Goal: Task Accomplishment & Management: Use online tool/utility

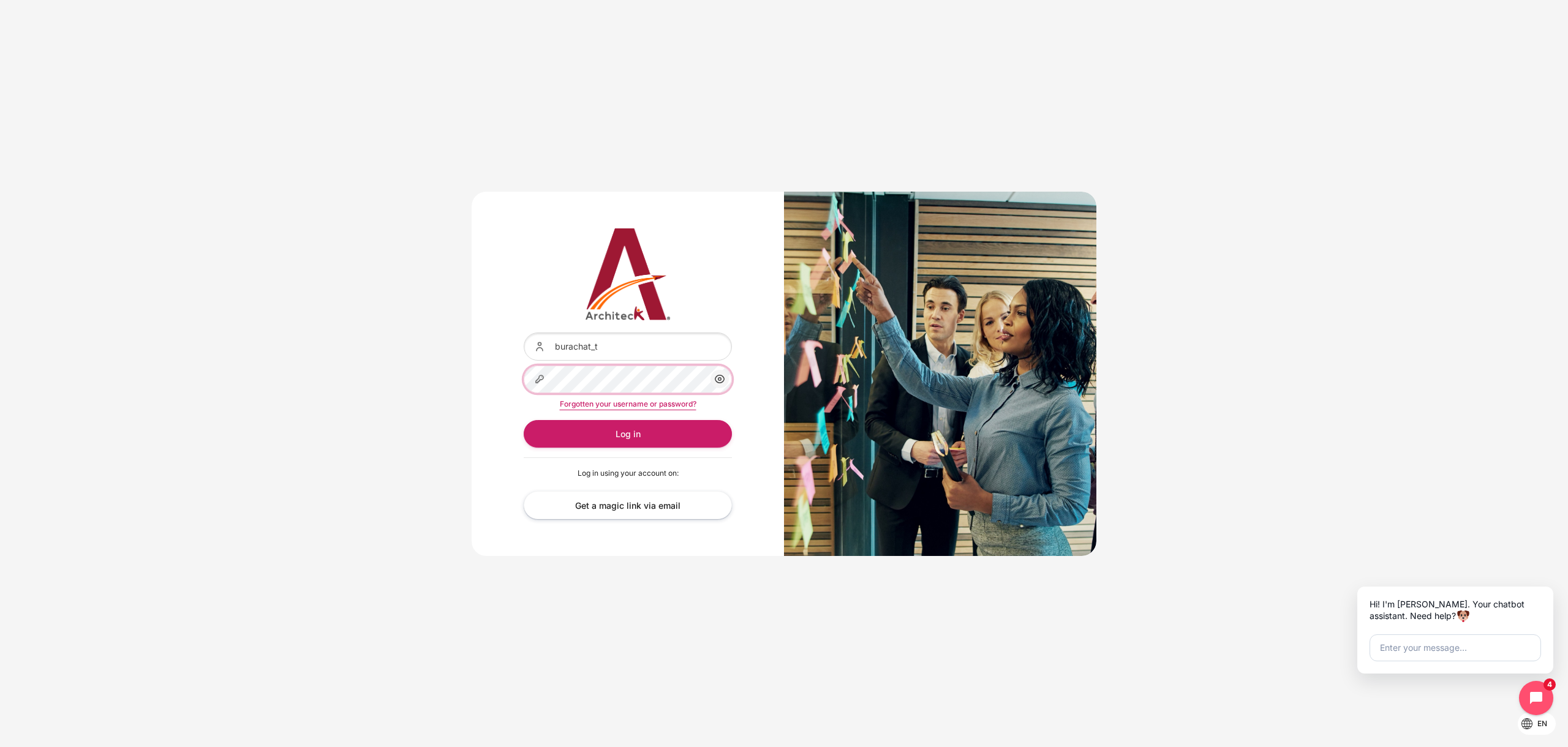
click at [524, 420] on button "Log in" at bounding box center [628, 434] width 208 height 27
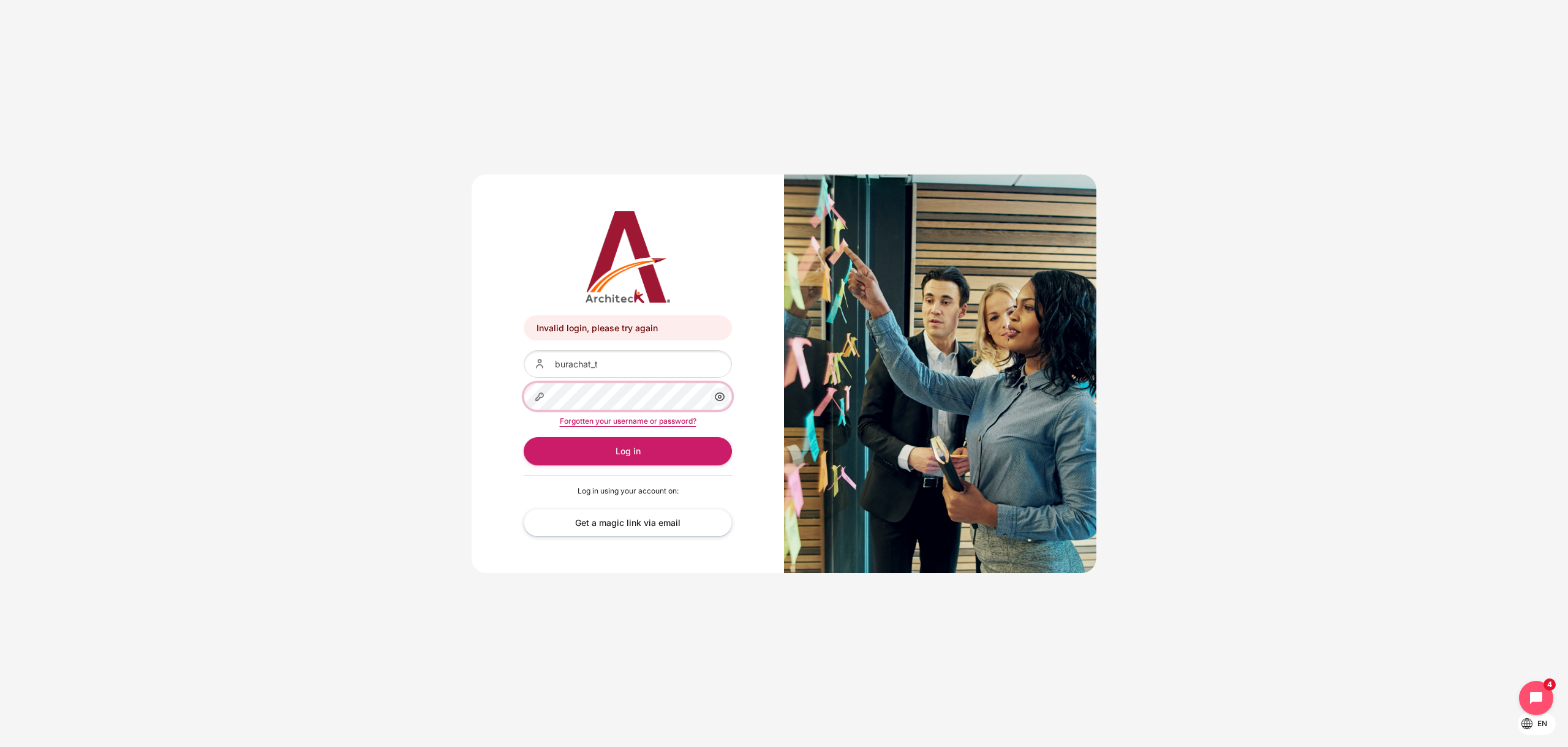
click at [524, 437] on button "Log in" at bounding box center [628, 451] width 208 height 27
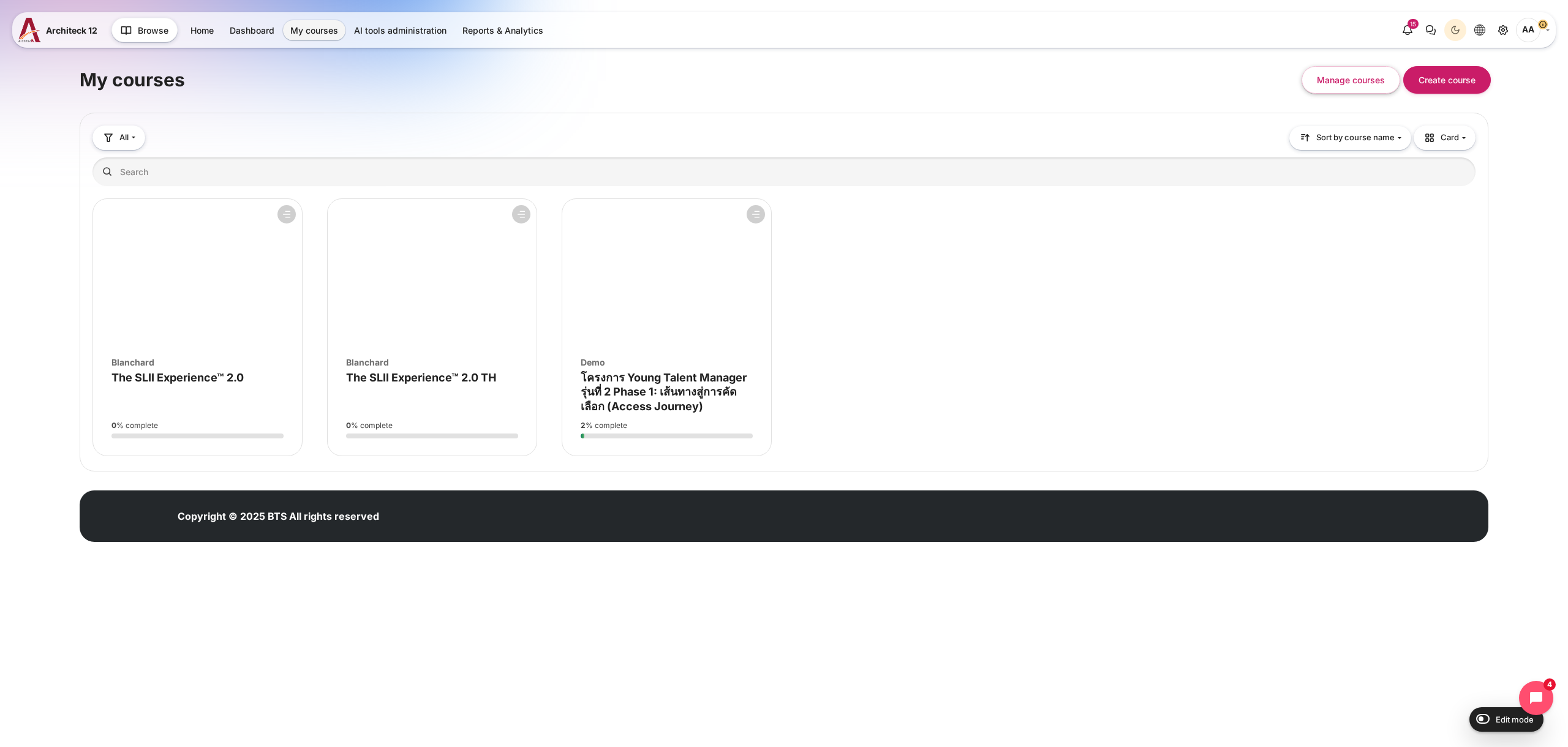
click at [317, 40] on nav "Home Dashboard My courses" at bounding box center [367, 30] width 369 height 26
click at [314, 31] on link "My courses" at bounding box center [313, 31] width 62 height 20
click at [661, 333] on figure "Course overview" at bounding box center [667, 272] width 209 height 147
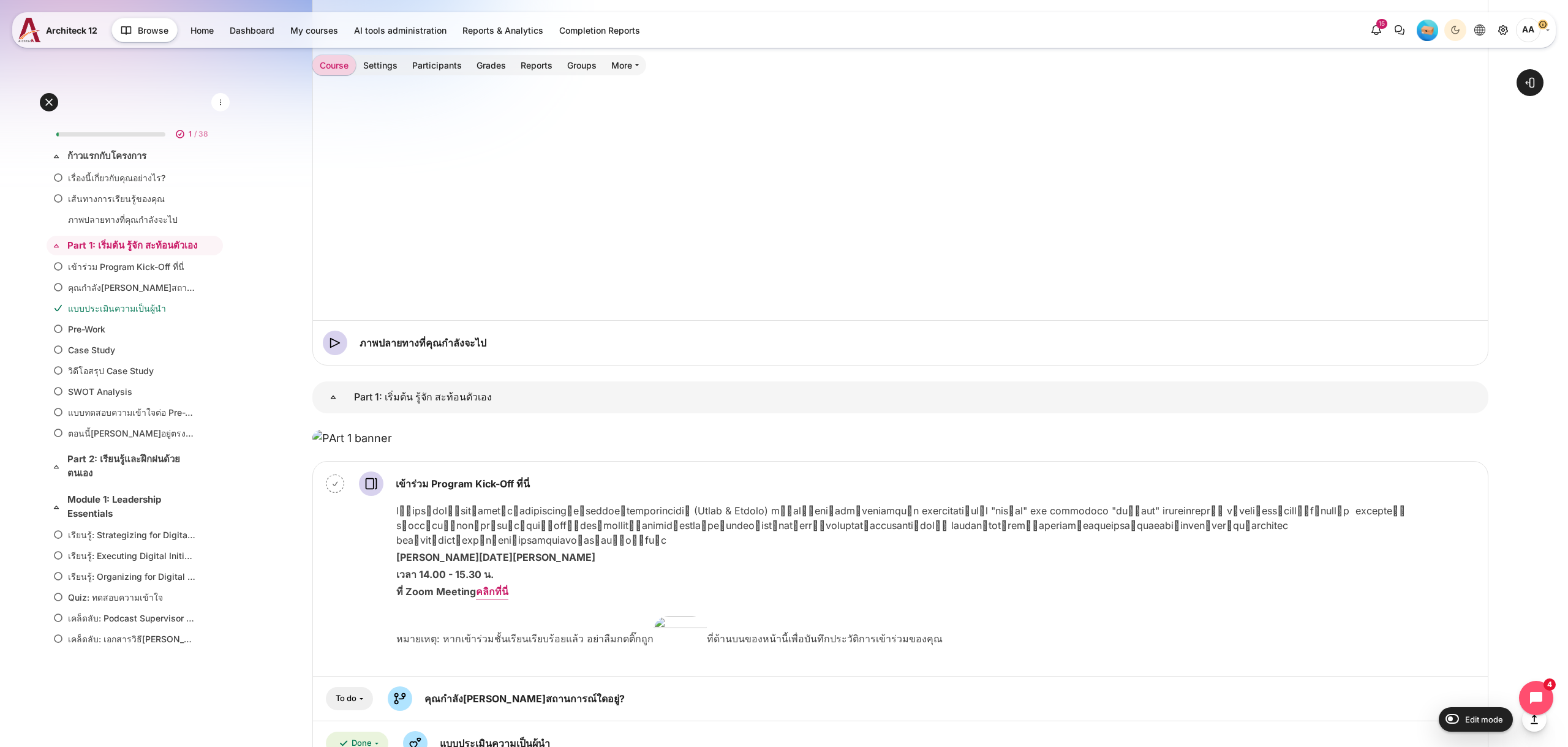
scroll to position [1205, 0]
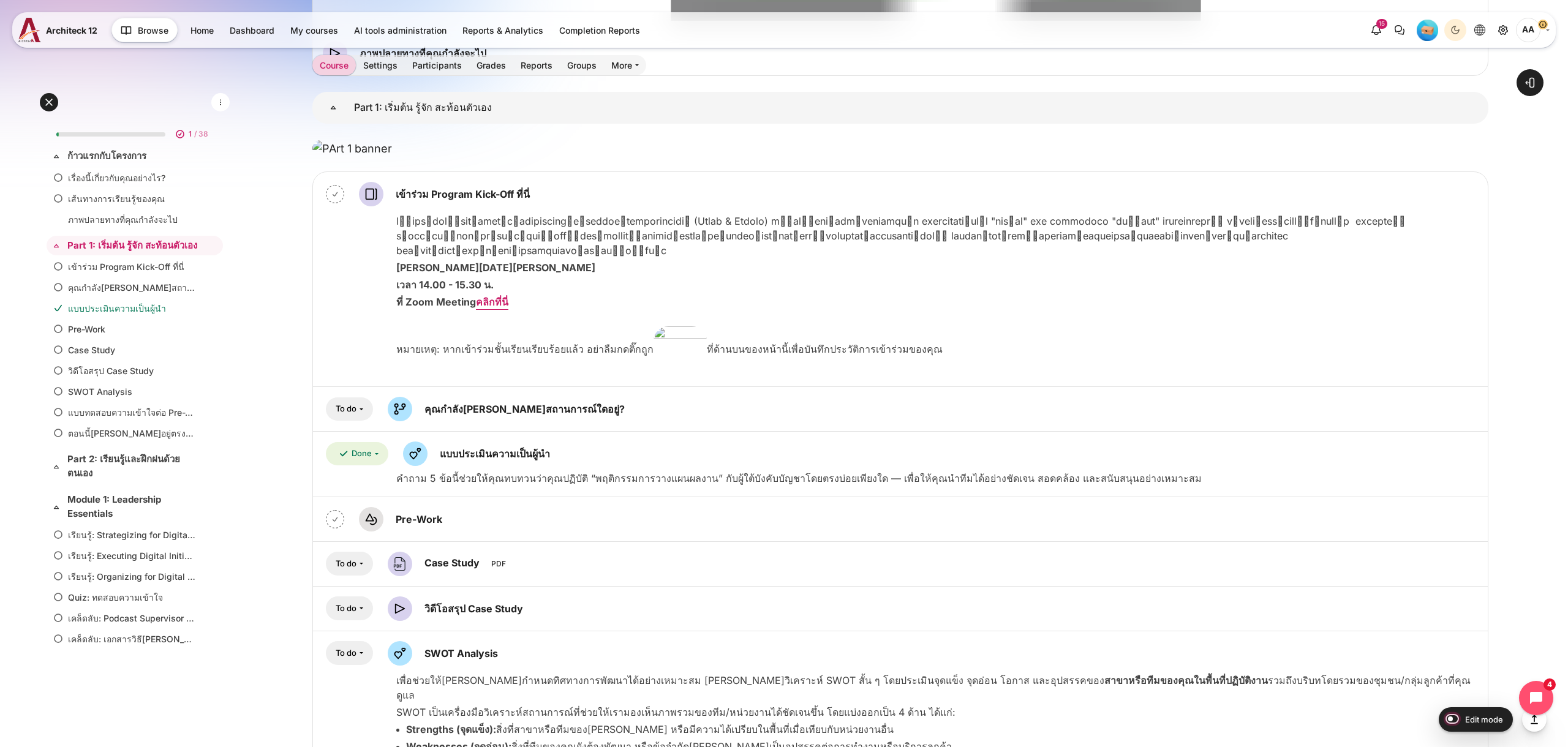
click at [1452, 720] on input "Edit mode" at bounding box center [1449, 718] width 21 height 12
checkbox input "true"
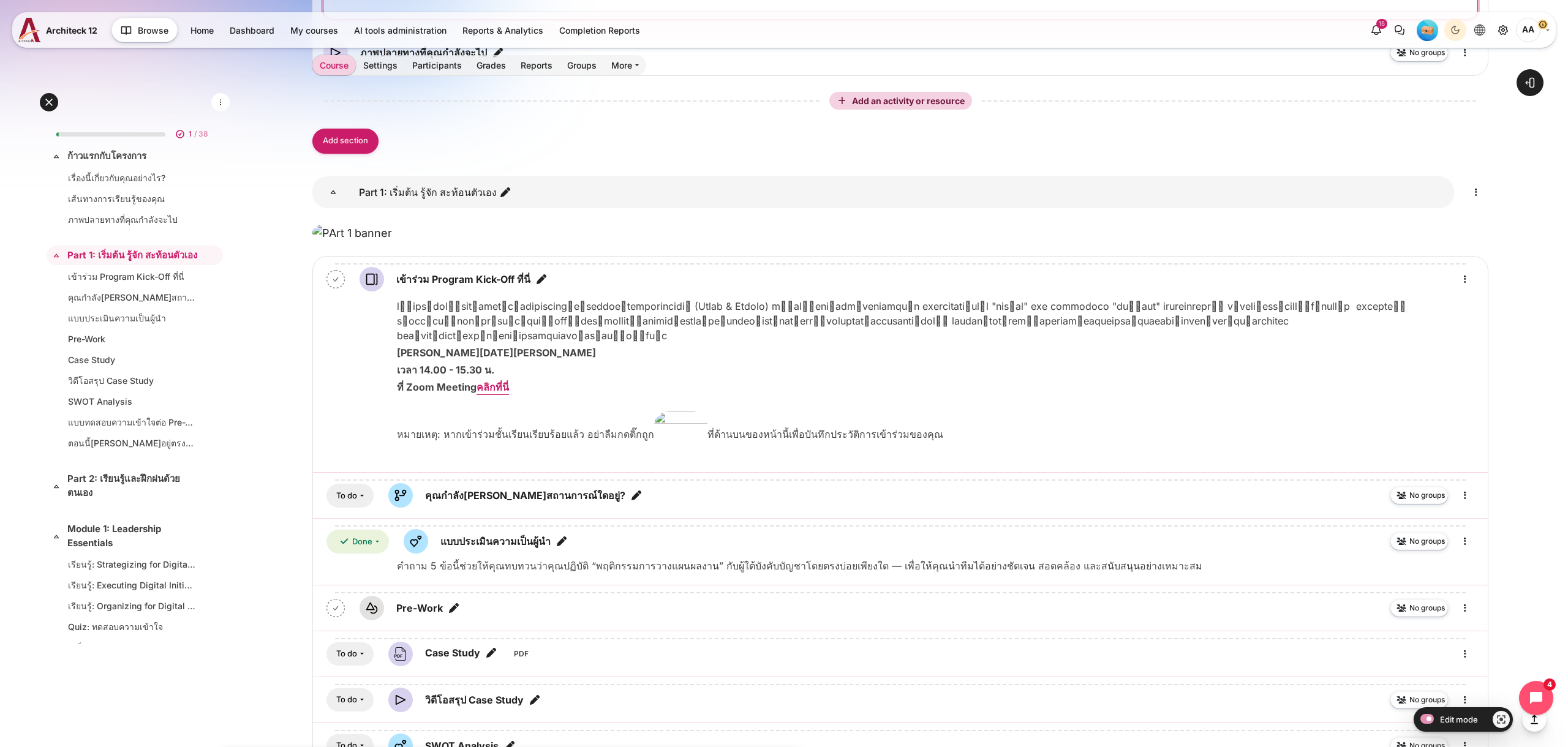
scroll to position [1308, 0]
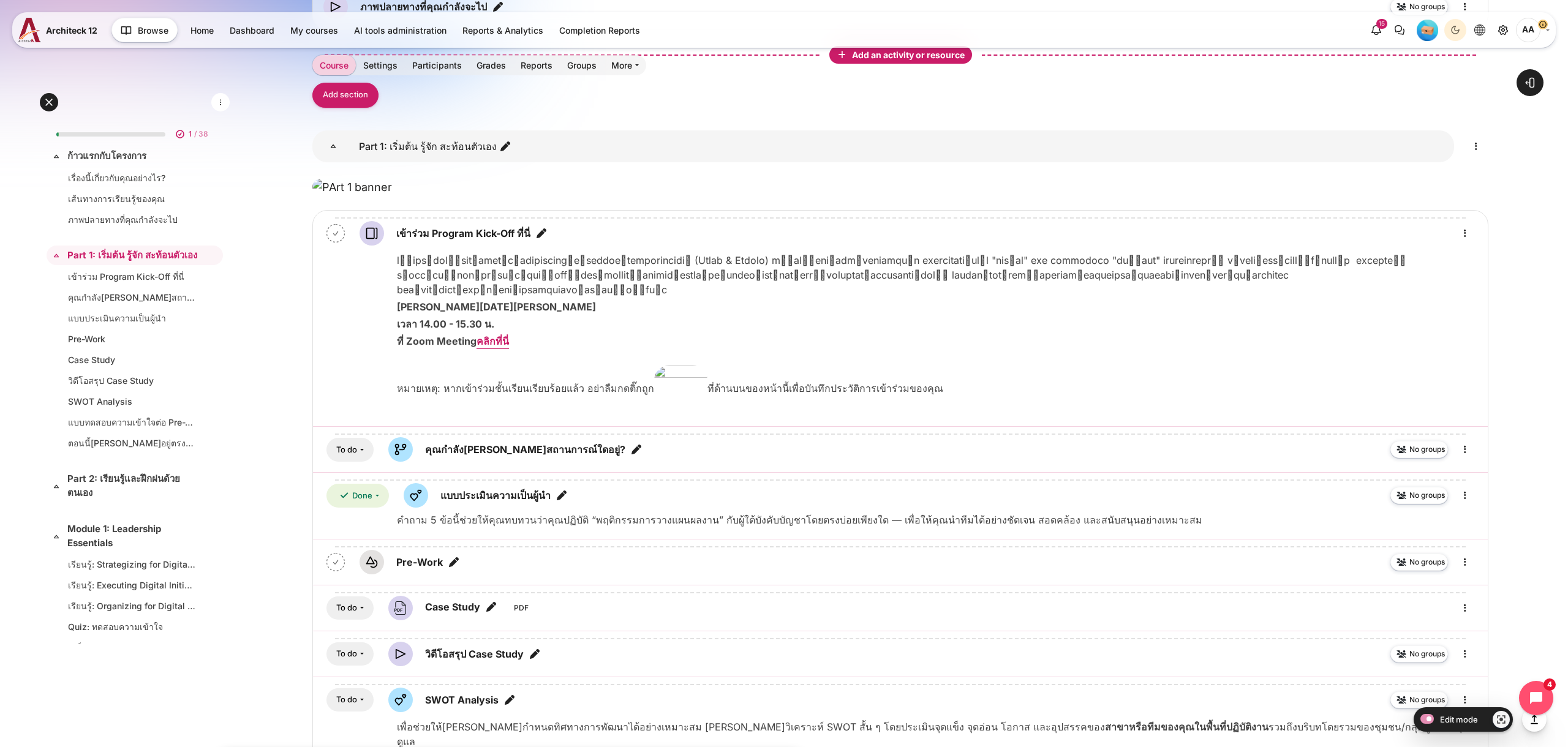
click at [882, 60] on span "Add an activity or resource" at bounding box center [910, 55] width 115 height 10
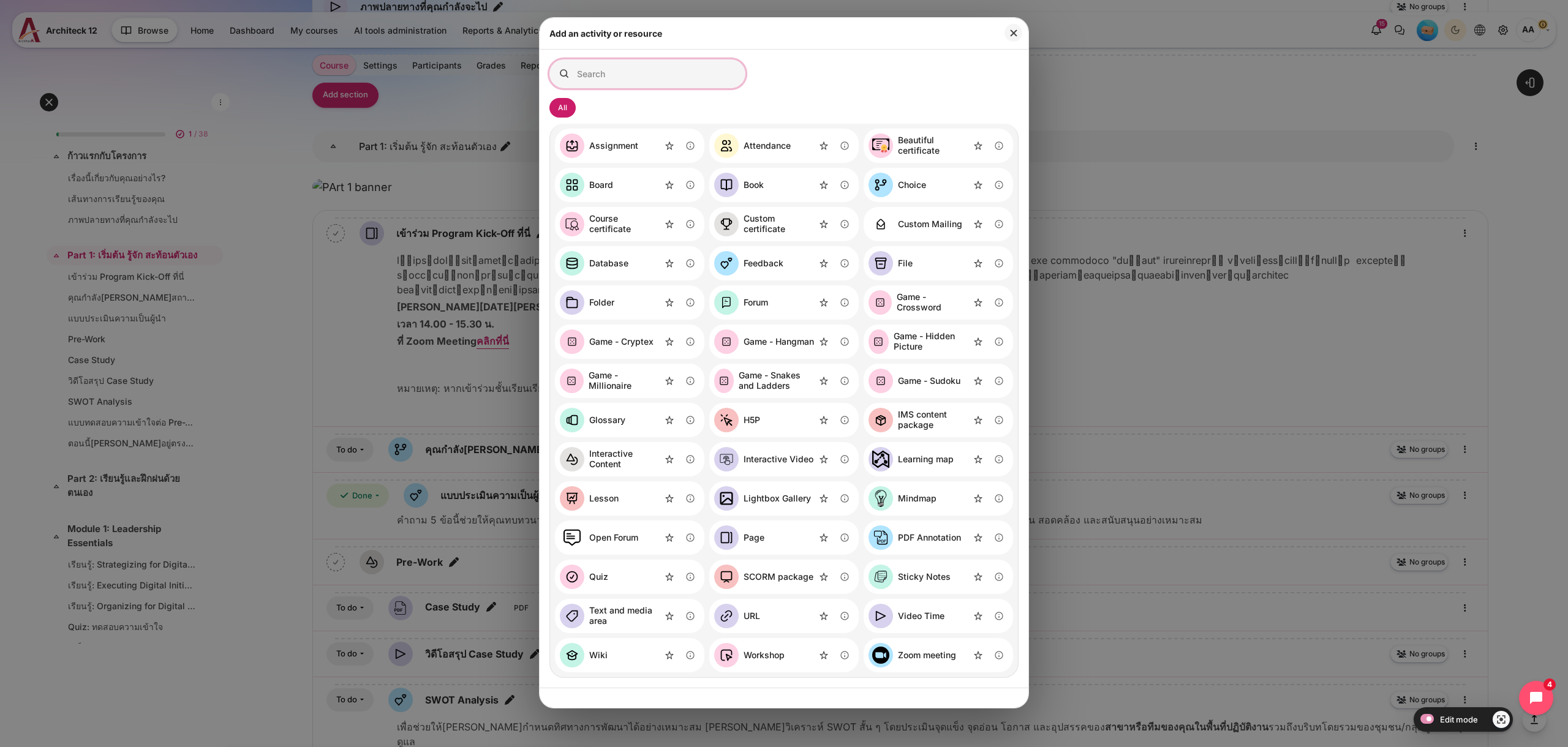
click at [663, 81] on input "Search for activities by name or description" at bounding box center [647, 74] width 196 height 29
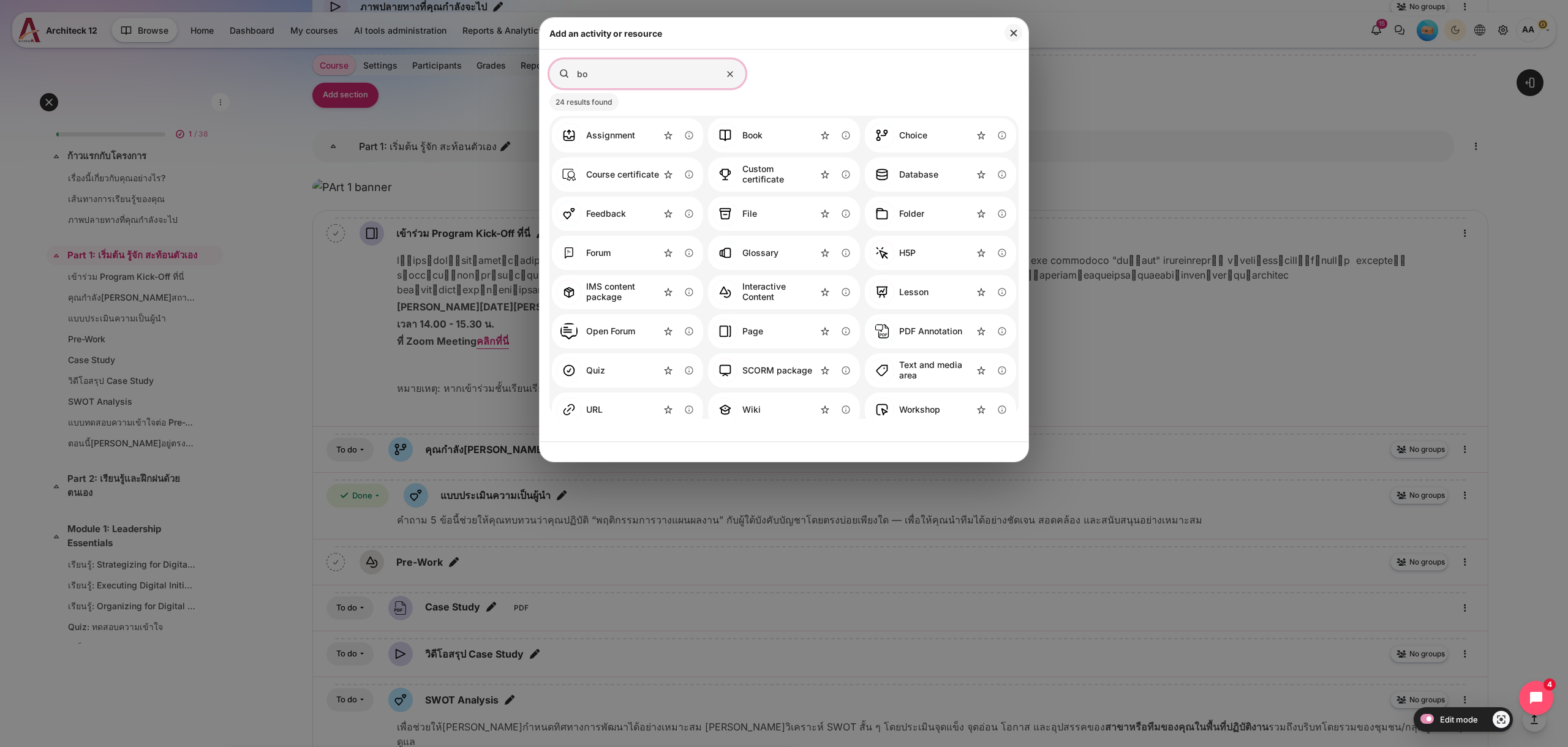
type input "b"
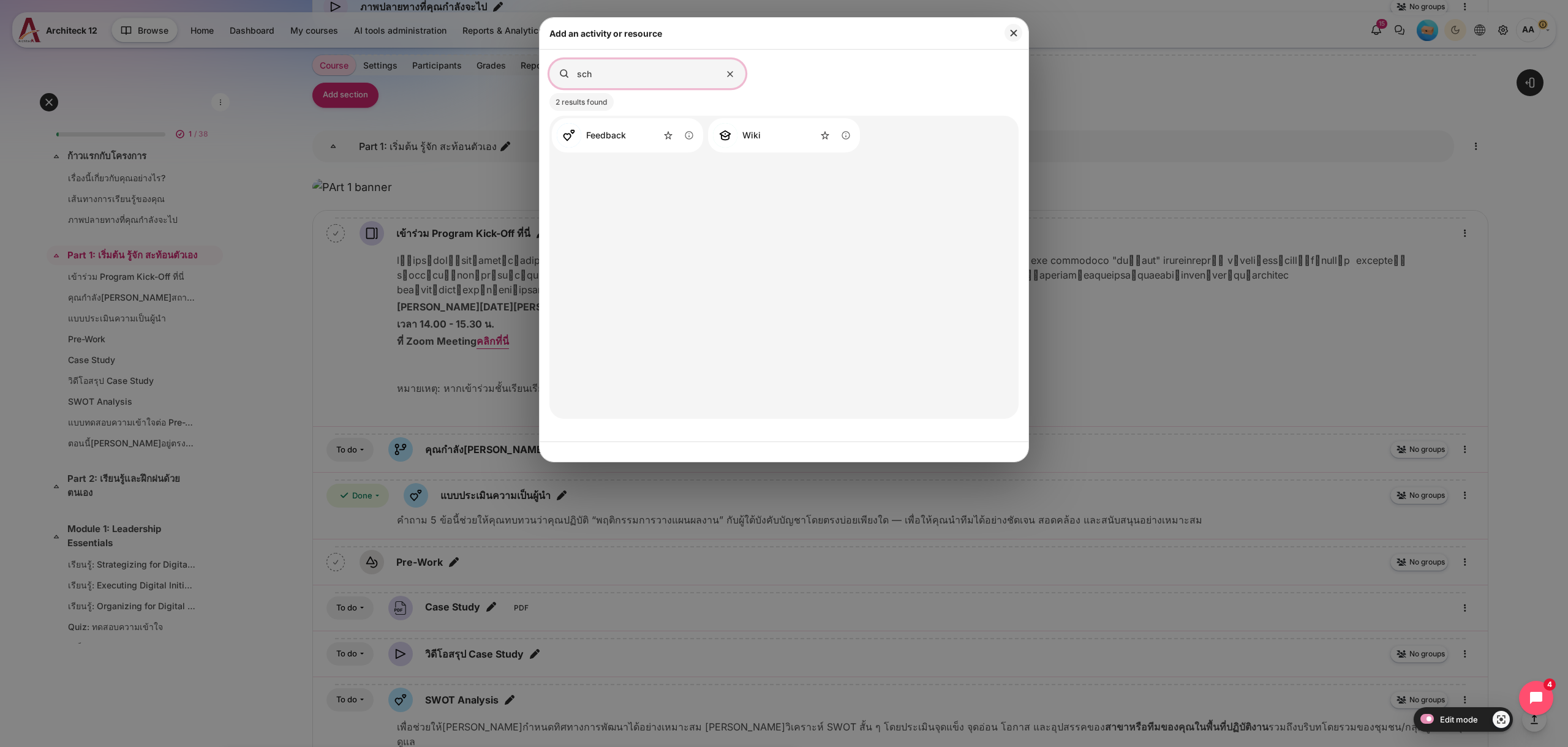
type input "sche"
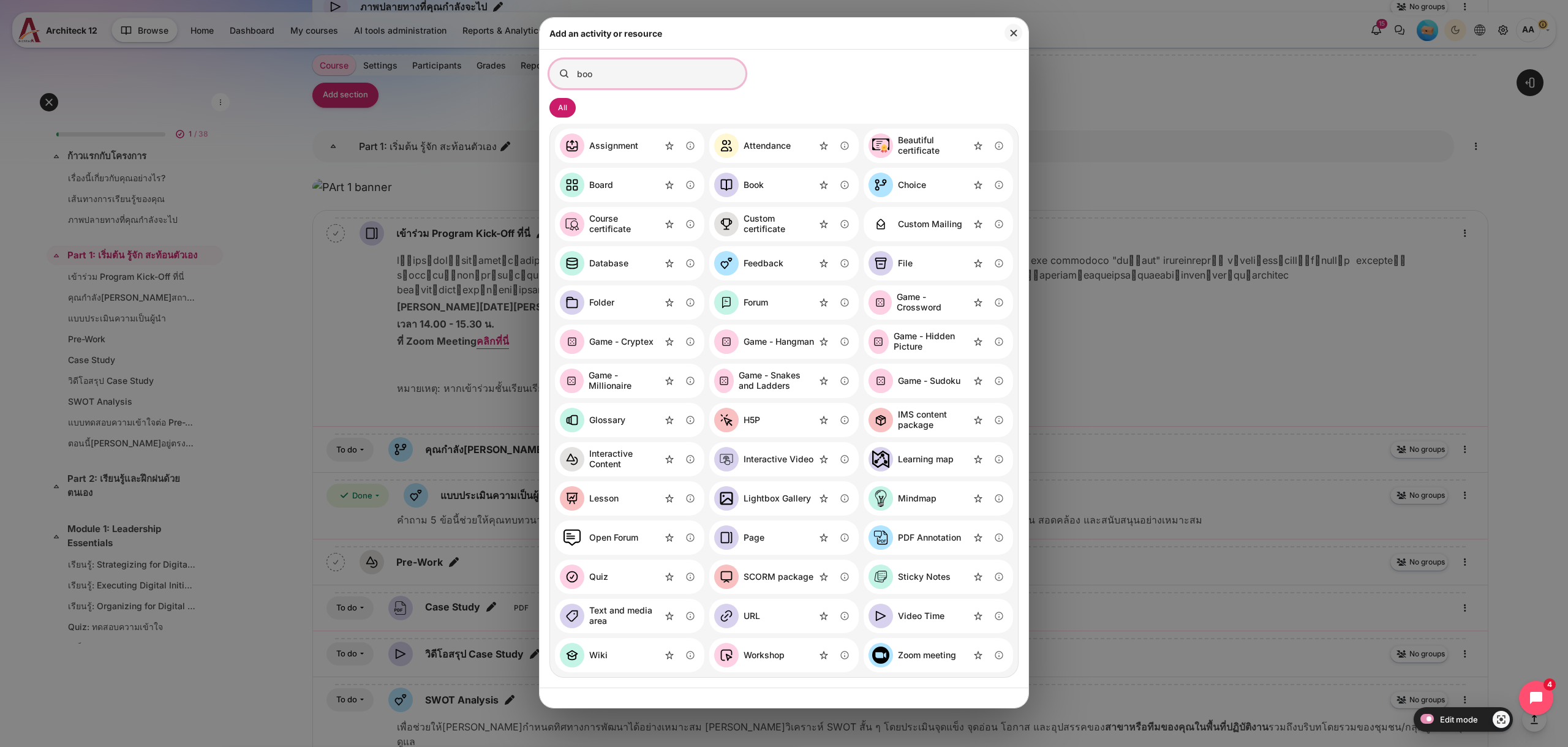
type input "book"
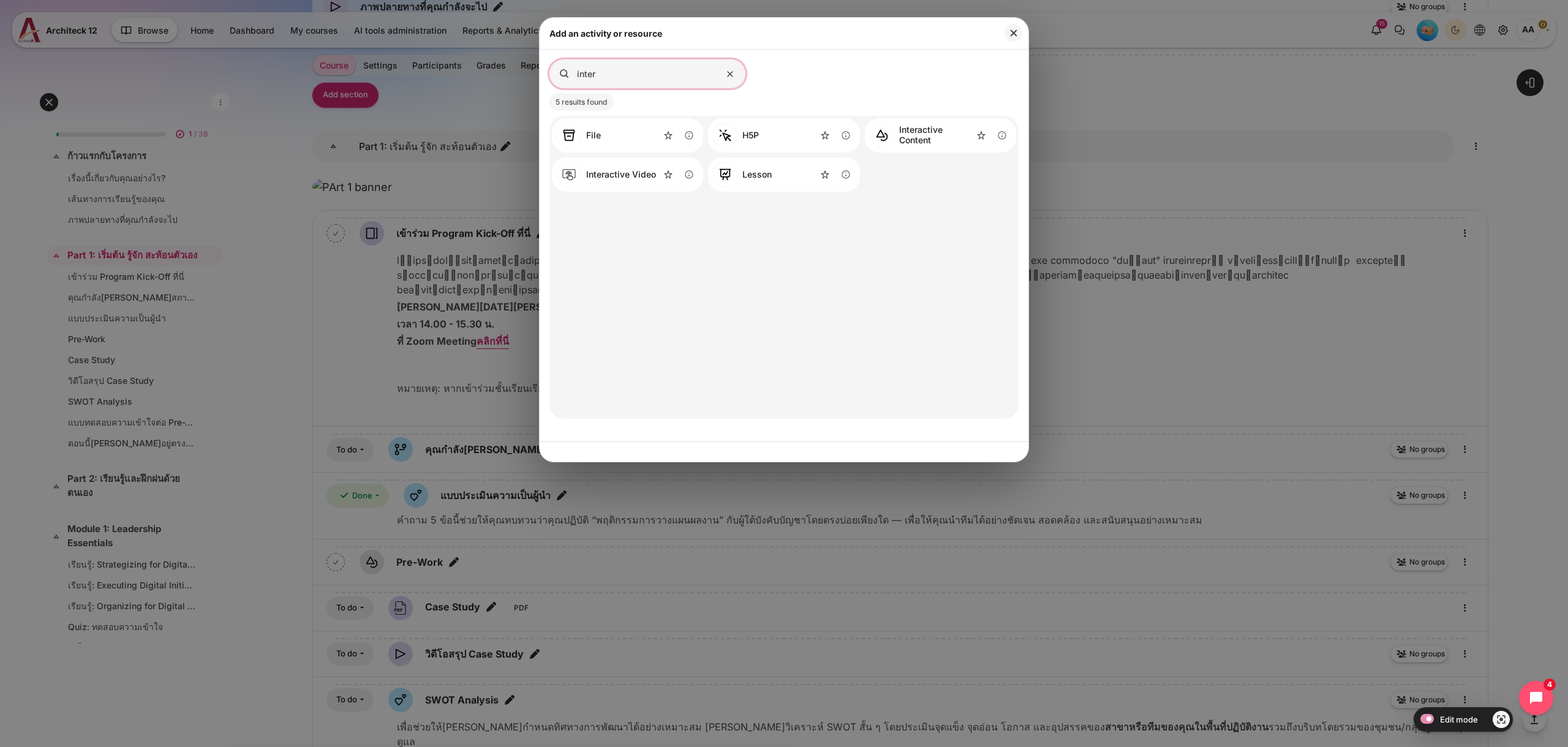
type input "inter"
click at [924, 140] on div "Interactive Content" at bounding box center [936, 135] width 73 height 20
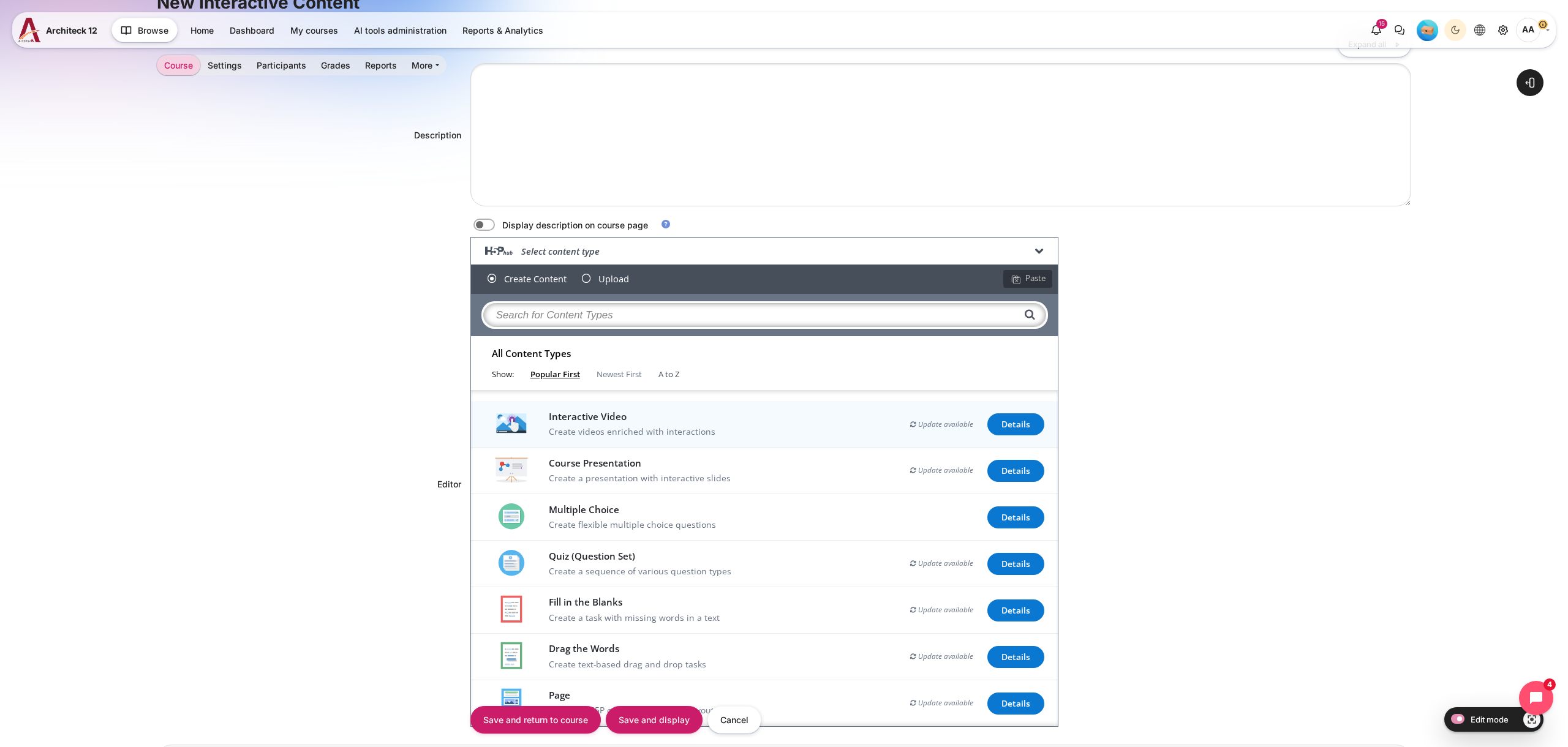
scroll to position [324, 0]
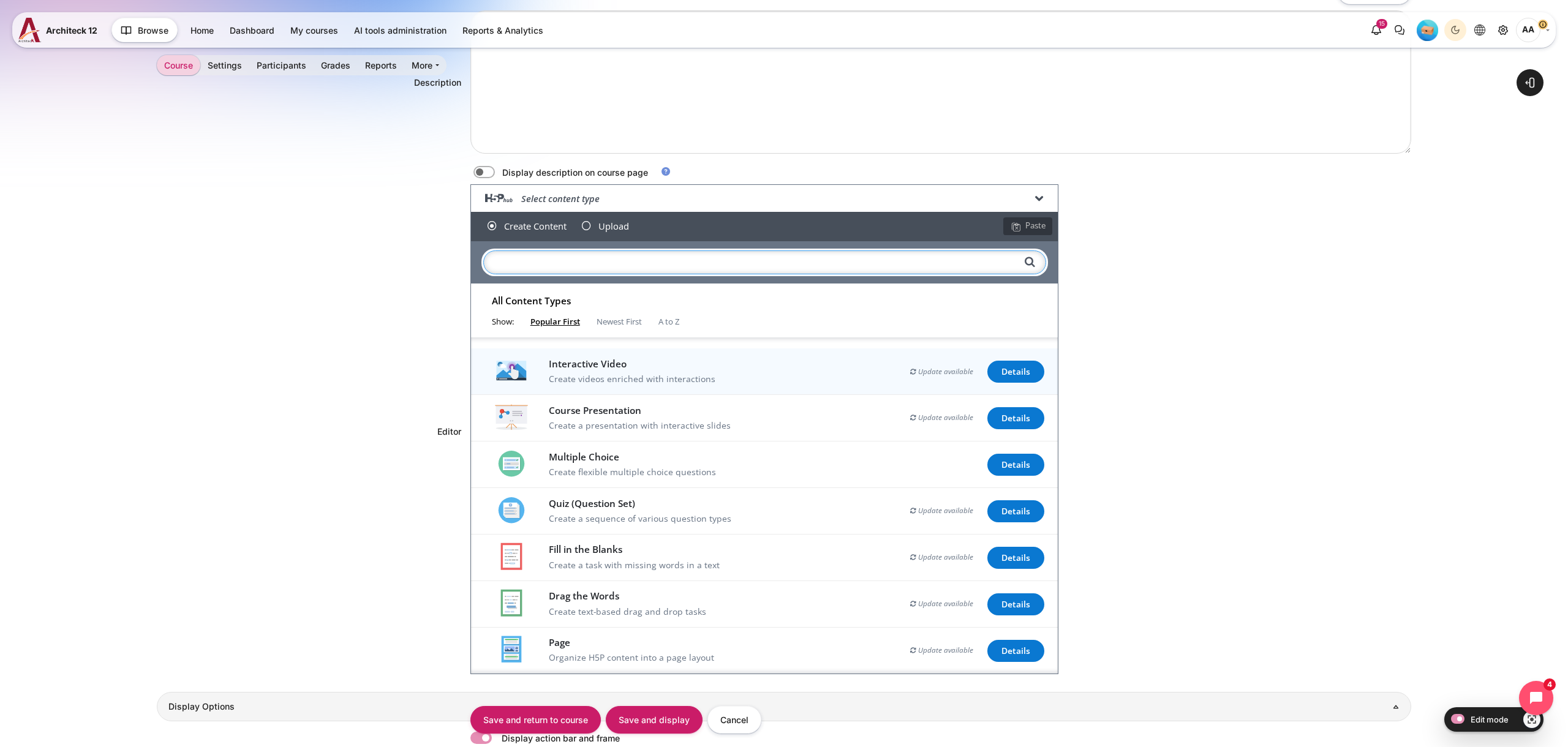
click at [592, 268] on input "Search for Content Types" at bounding box center [765, 262] width 563 height 24
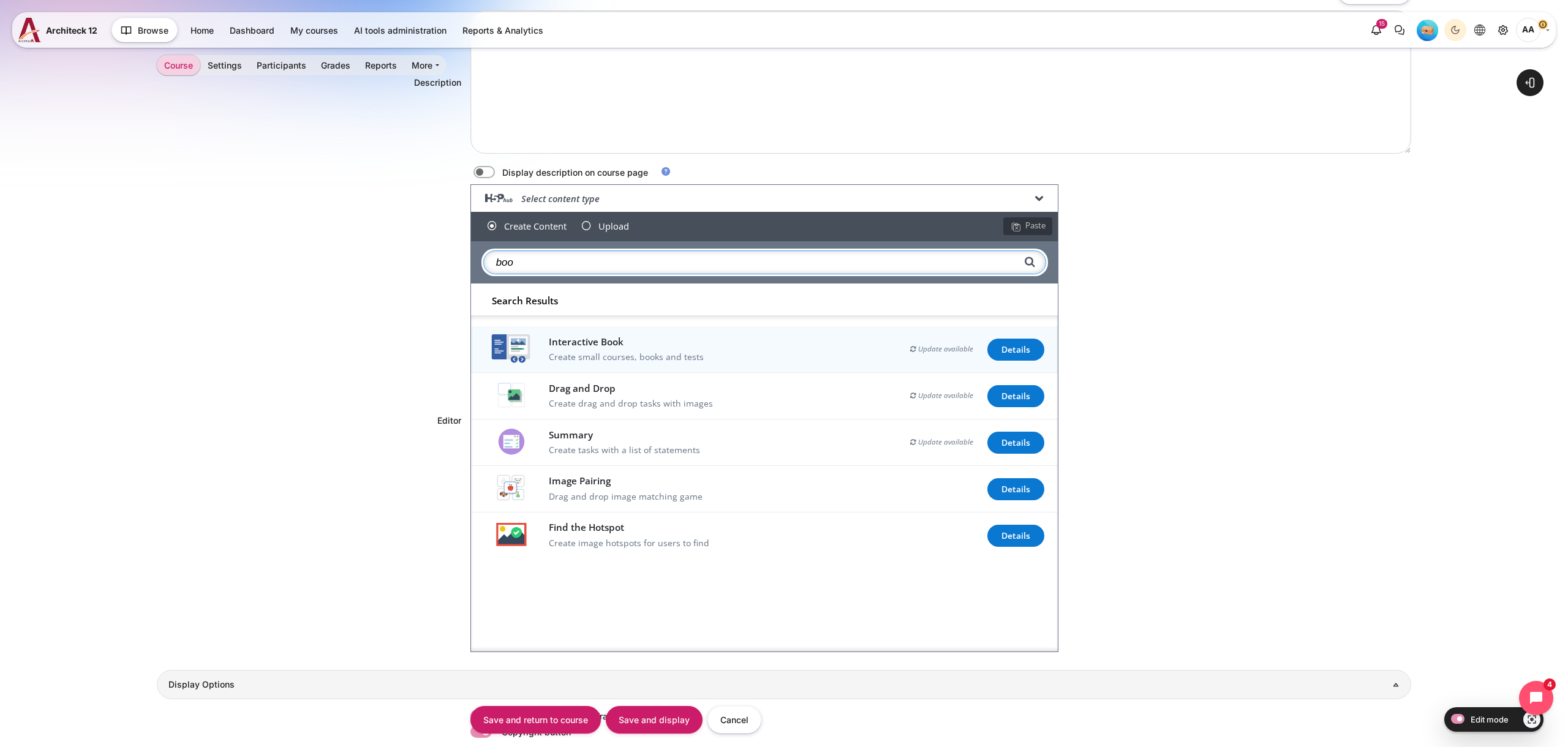
type input "book"
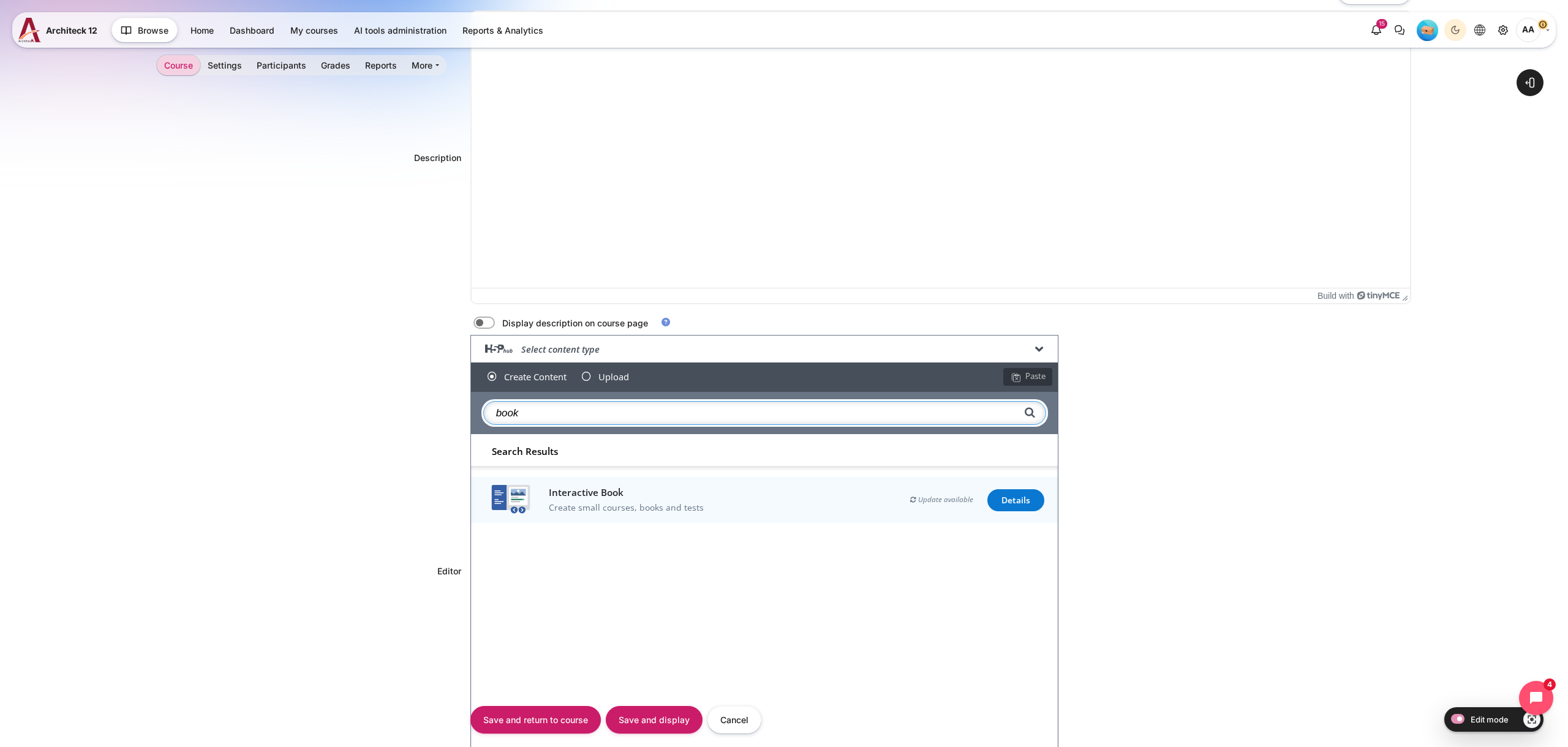
scroll to position [0, 0]
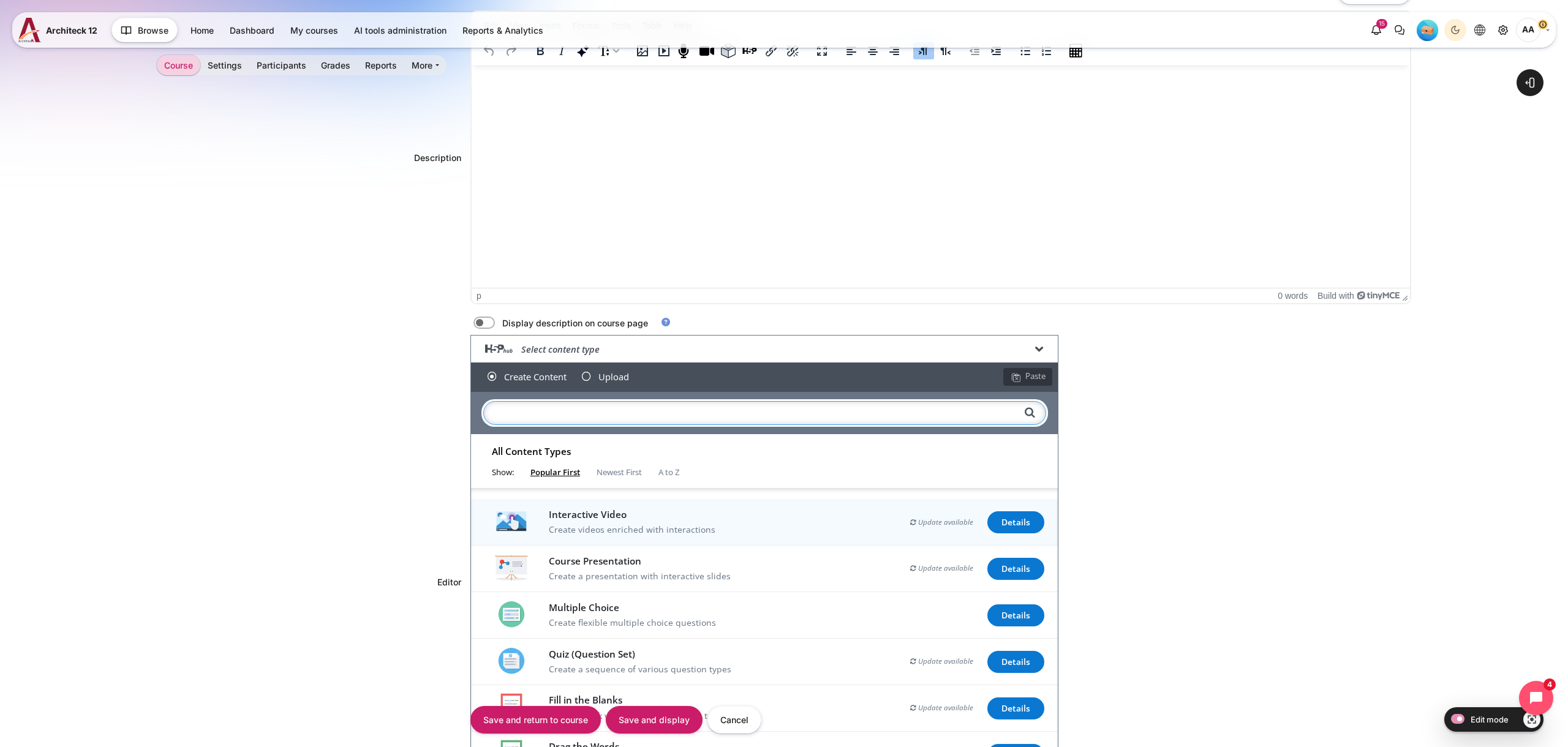
type input "b"
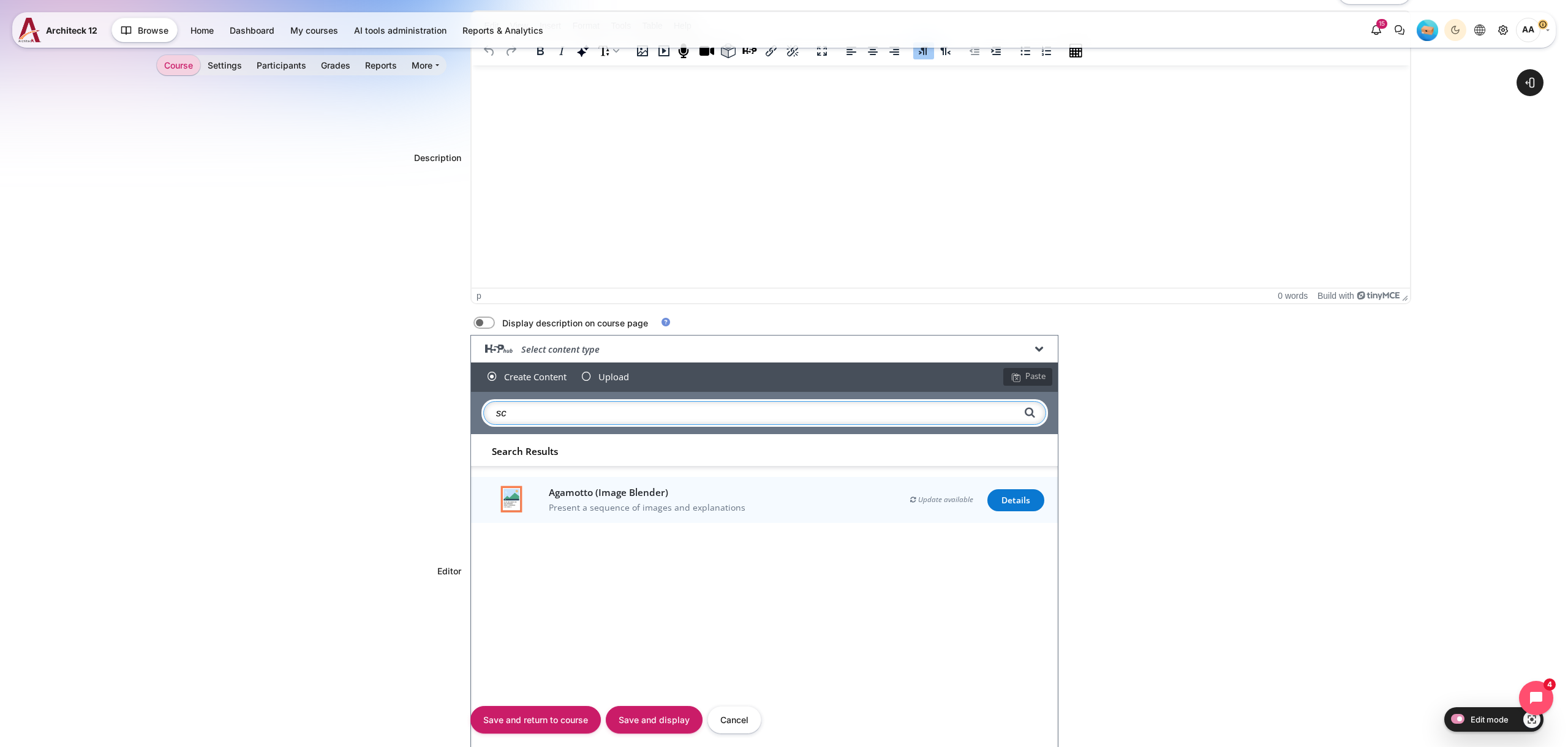
type input "s"
type input "booking"
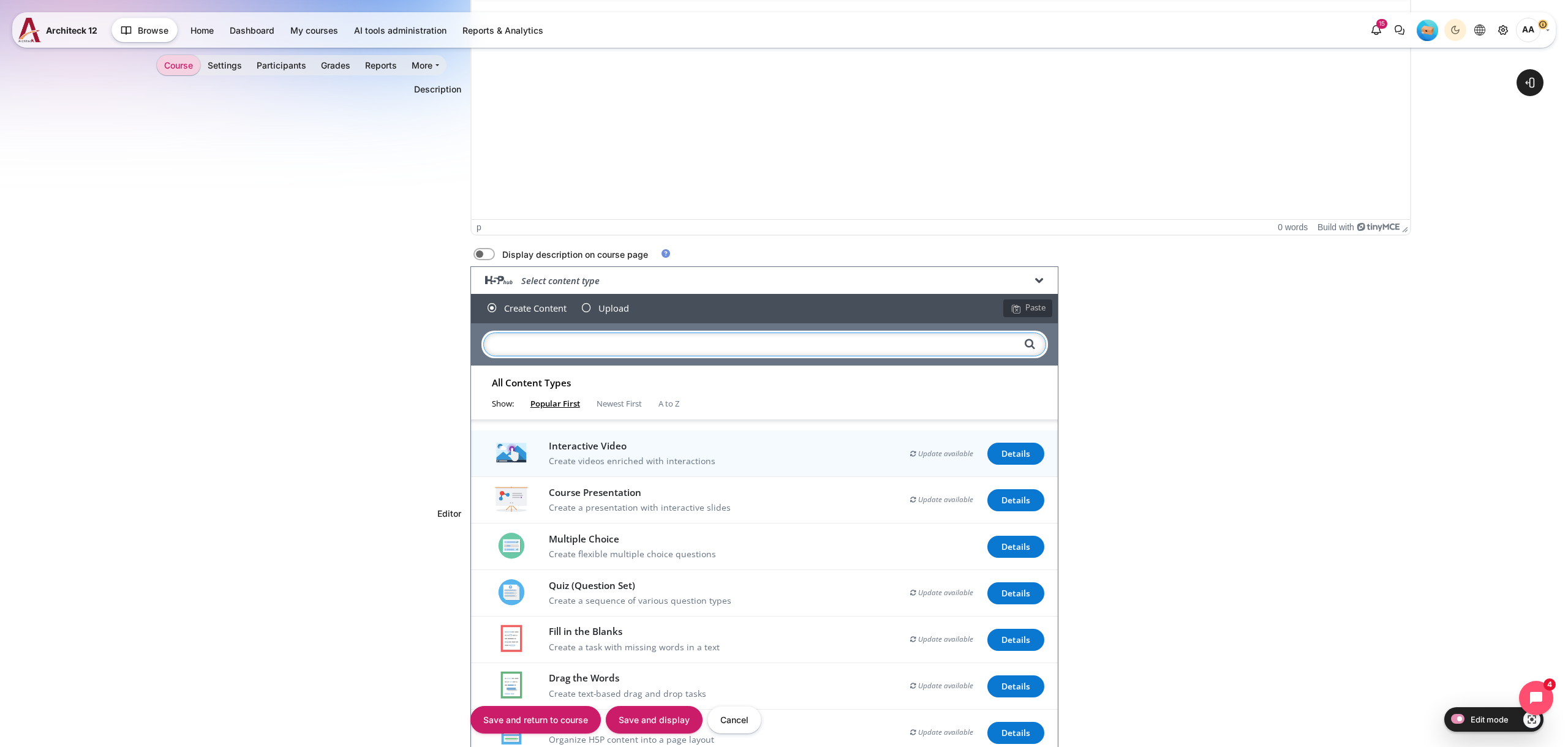
scroll to position [382, 0]
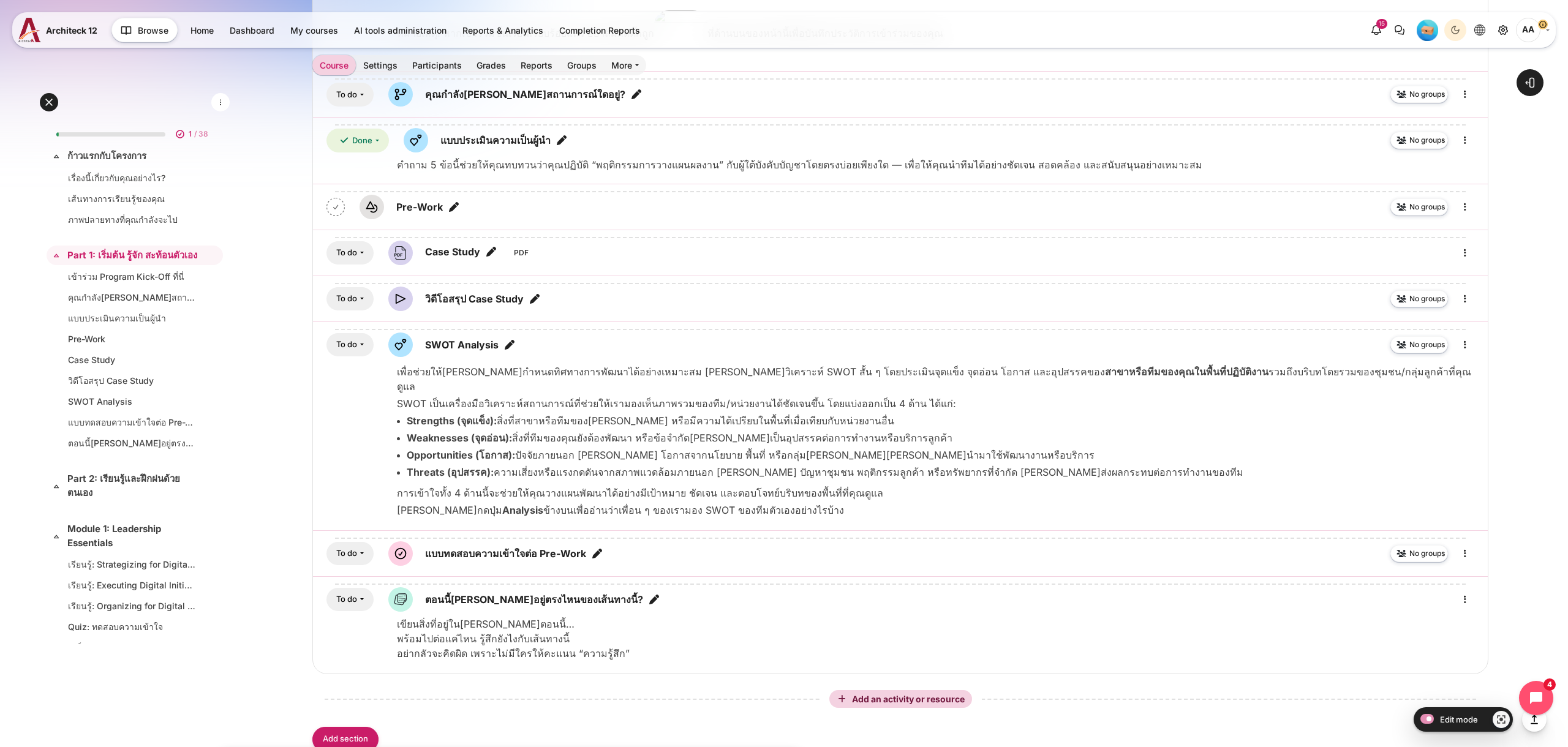
scroll to position [1478, 0]
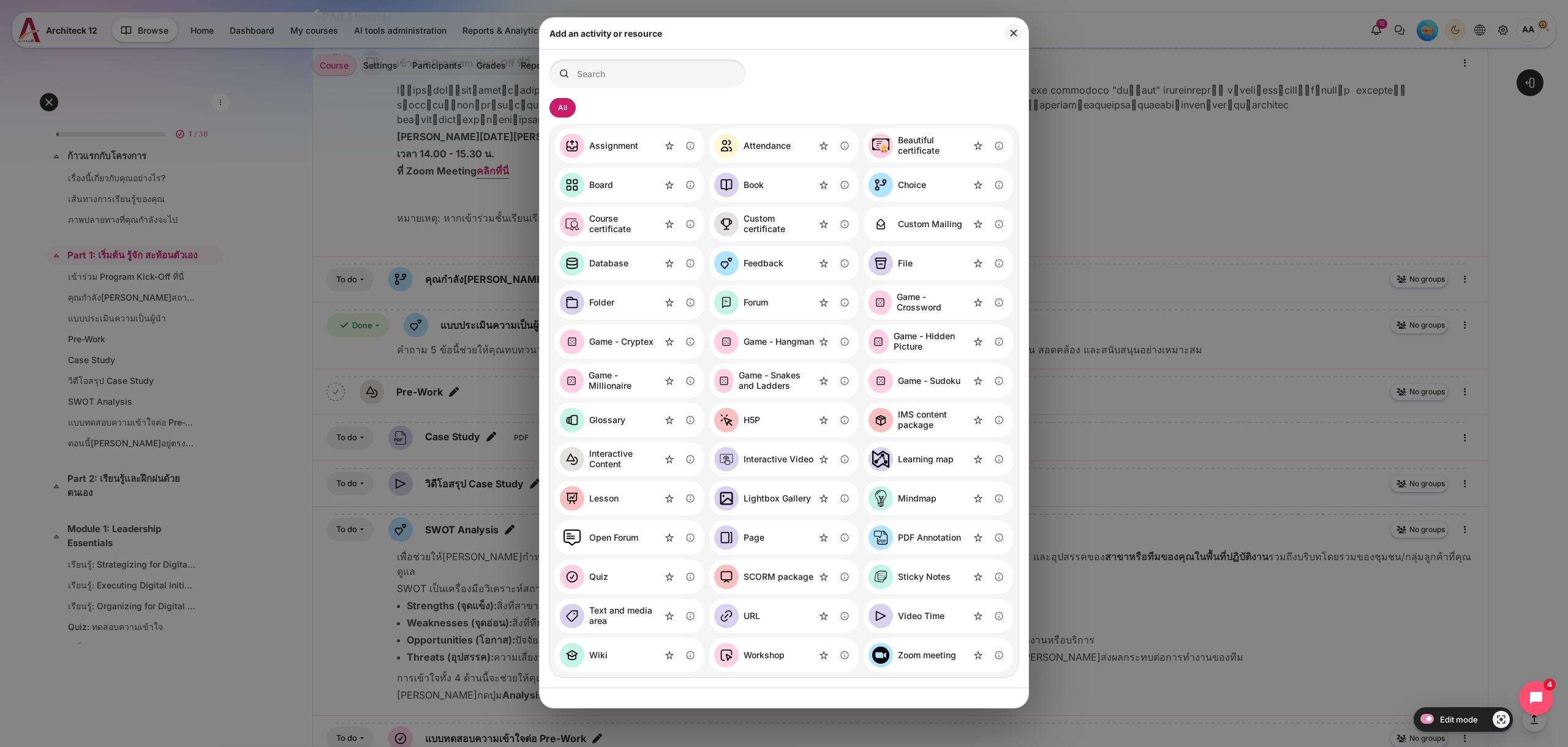
click at [755, 144] on div "Attendance" at bounding box center [767, 145] width 47 height 10
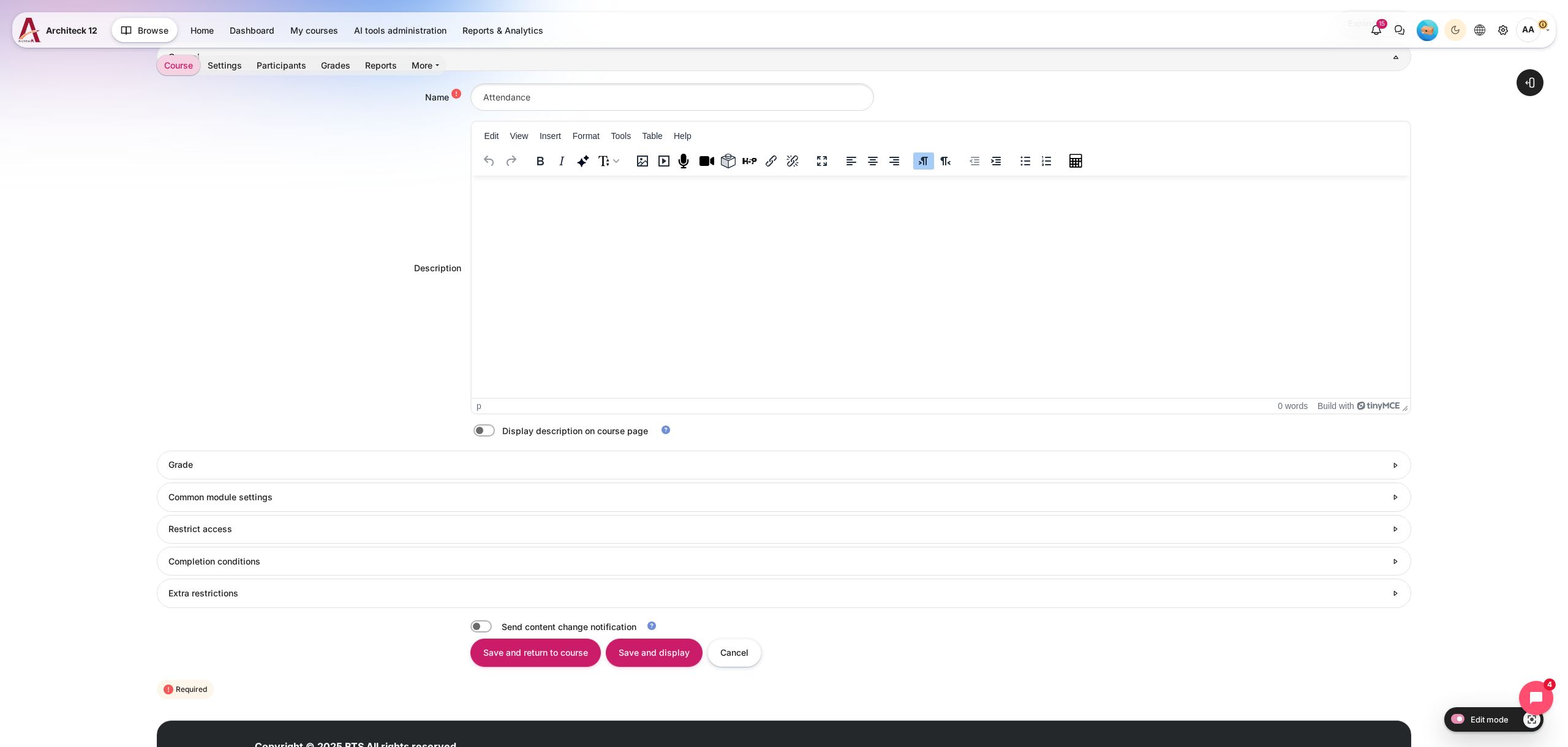
scroll to position [350, 0]
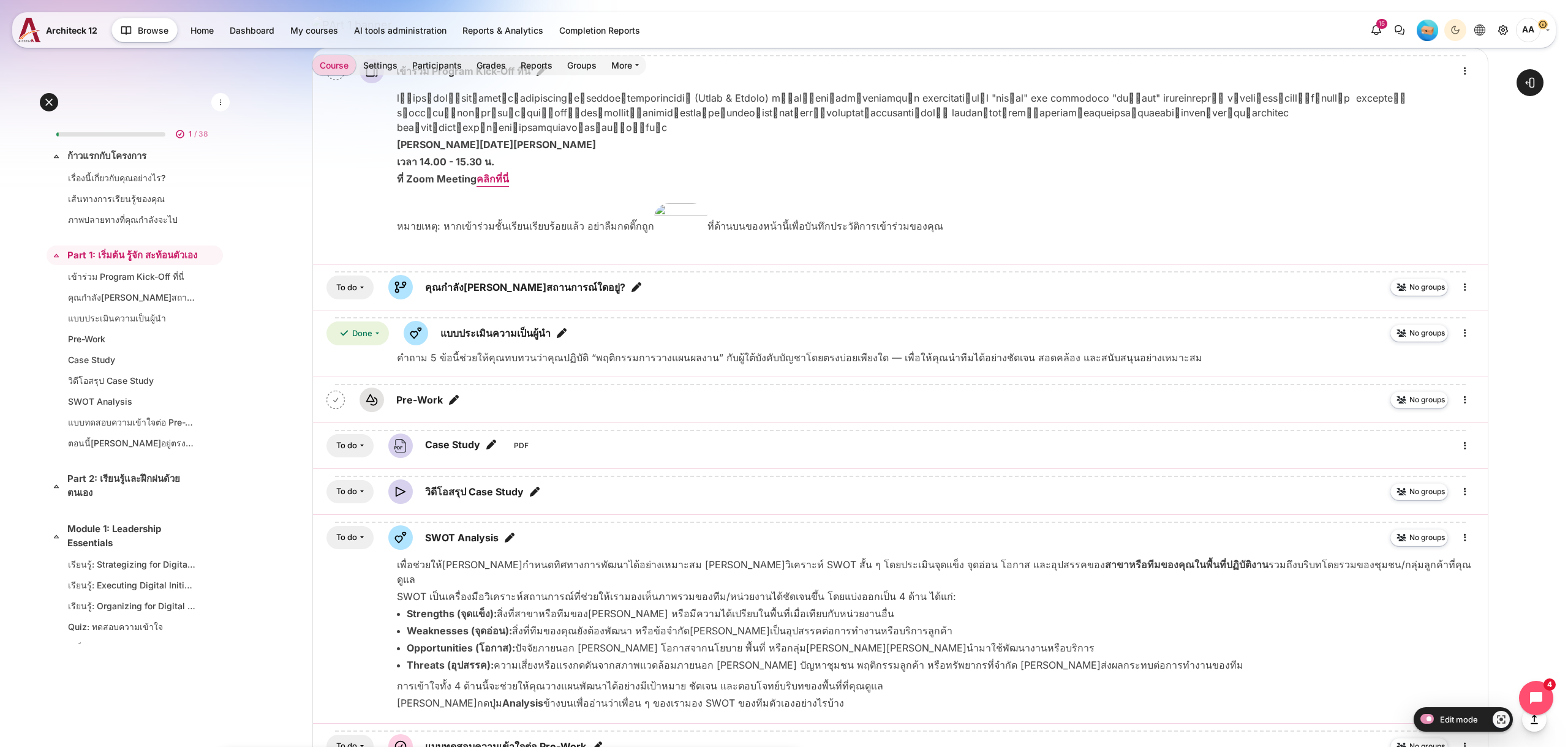
scroll to position [1413, 0]
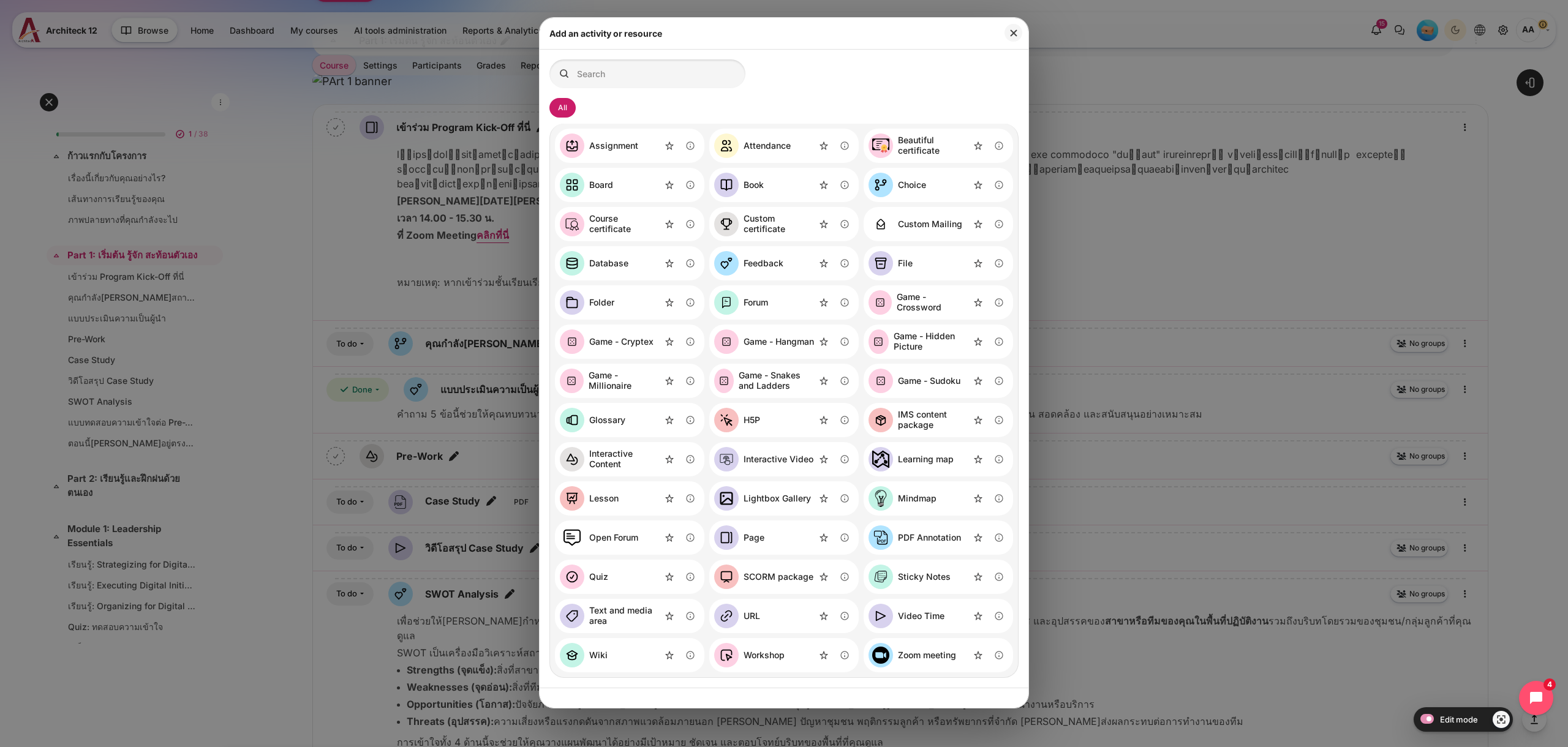
click at [774, 660] on div "Workshop" at bounding box center [764, 656] width 41 height 10
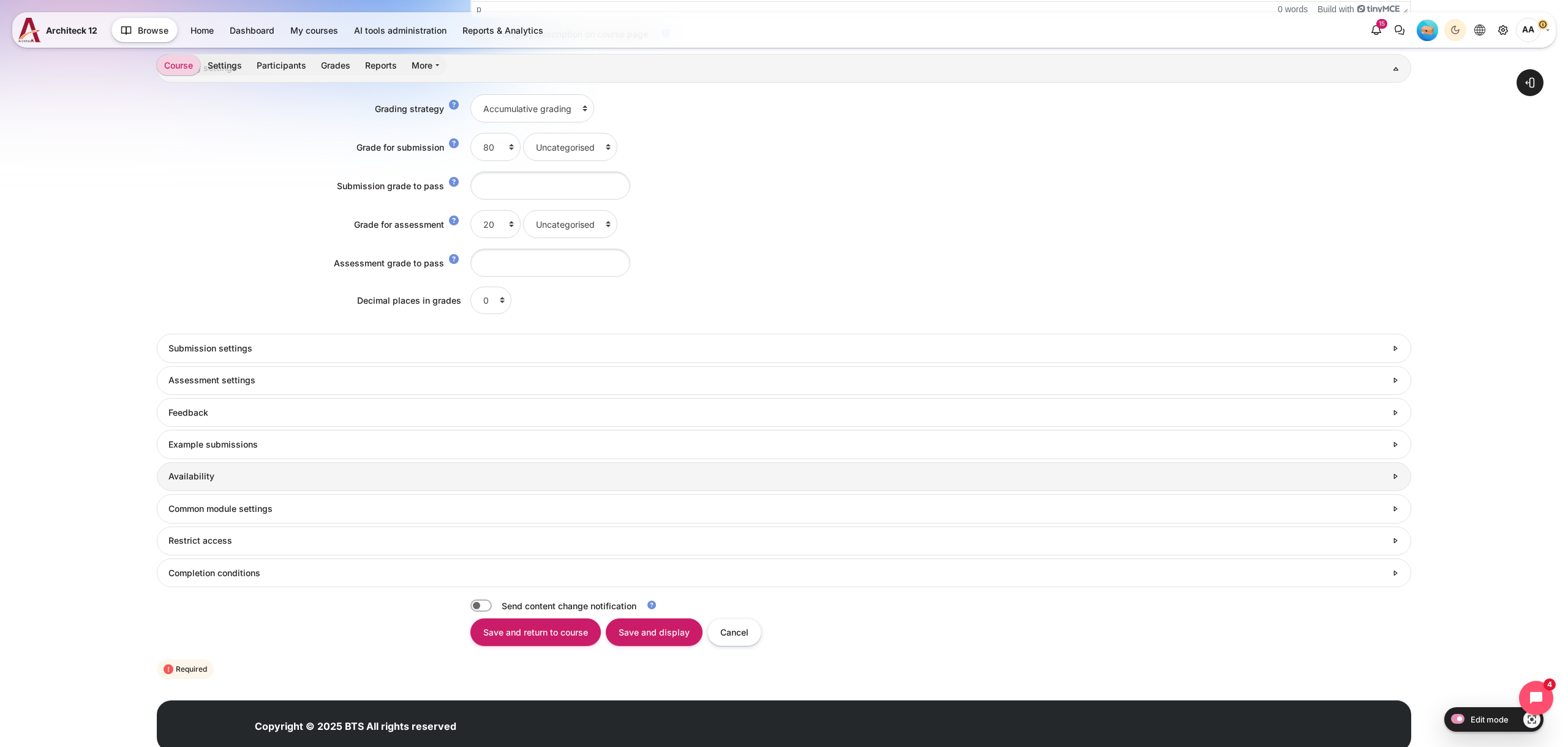
scroll to position [695, 0]
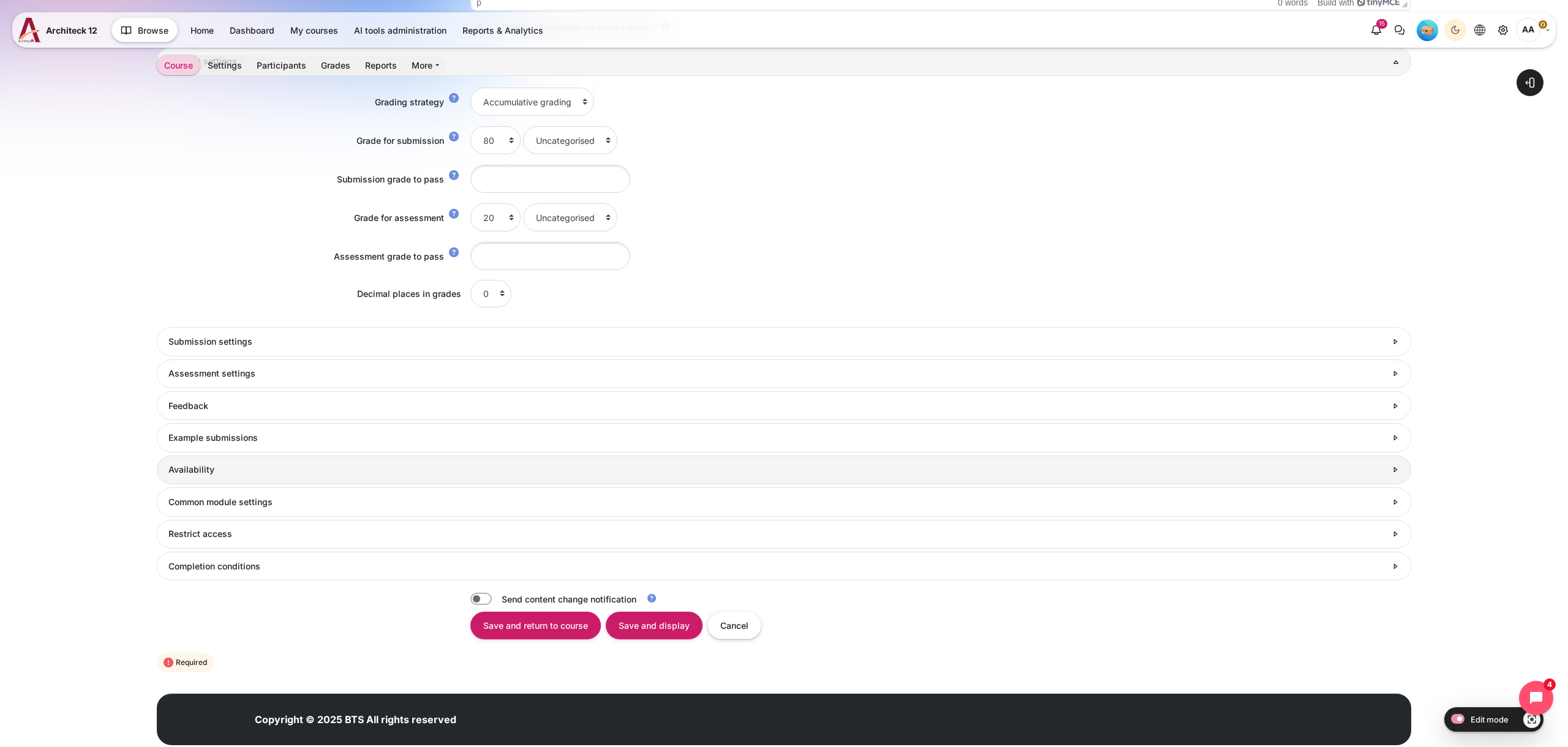
click at [234, 482] on link "Availability" at bounding box center [784, 470] width 1255 height 29
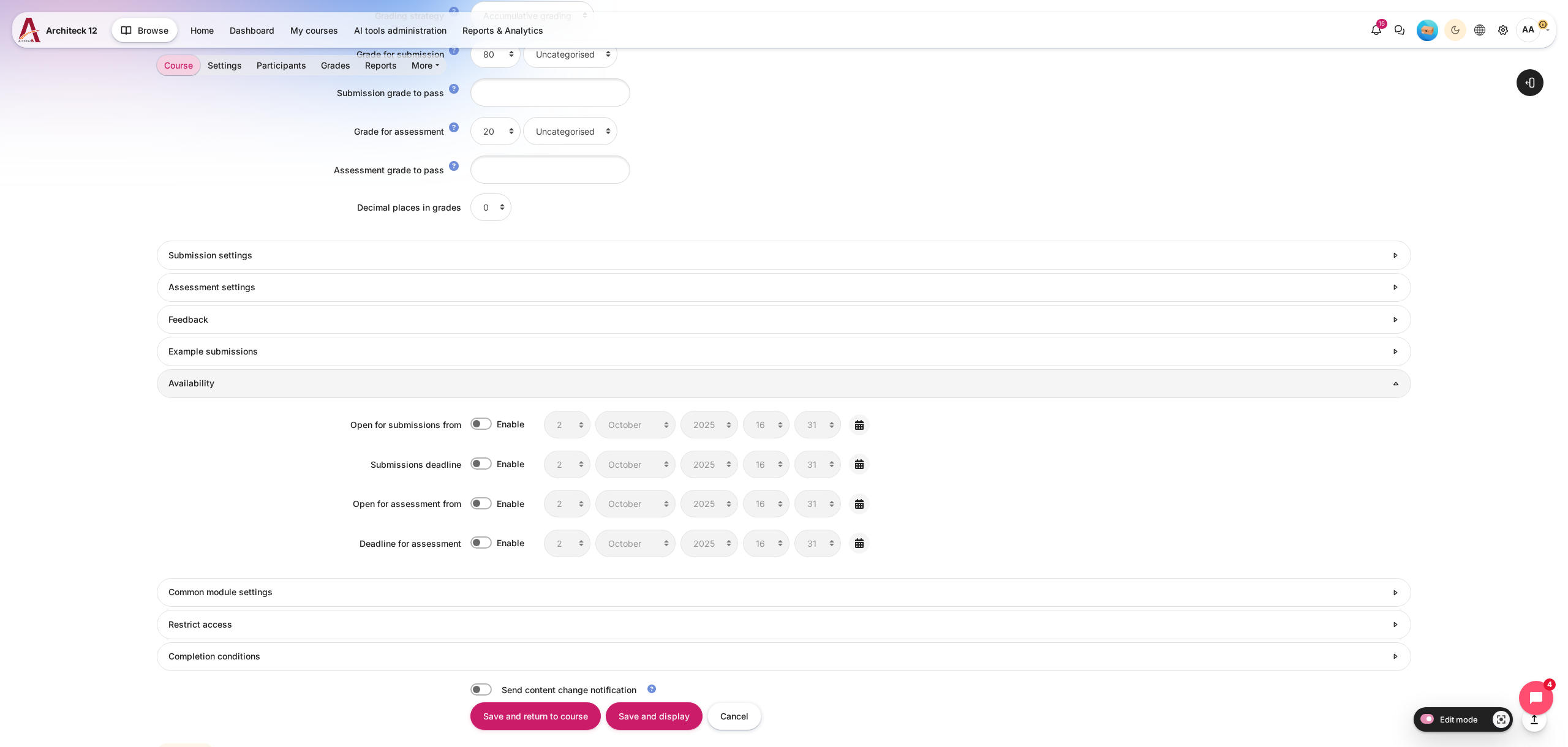
scroll to position [829, 0]
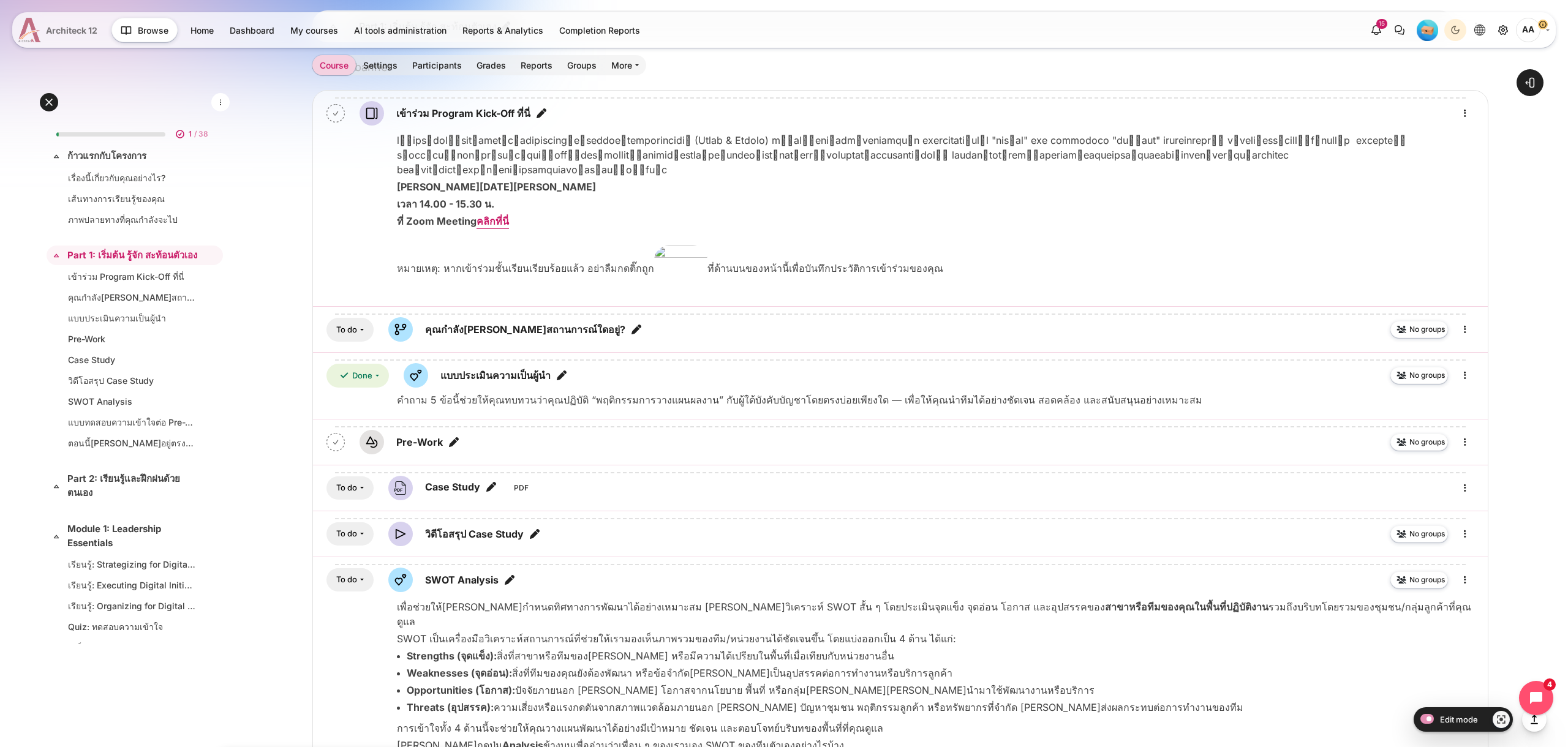
scroll to position [1253, 0]
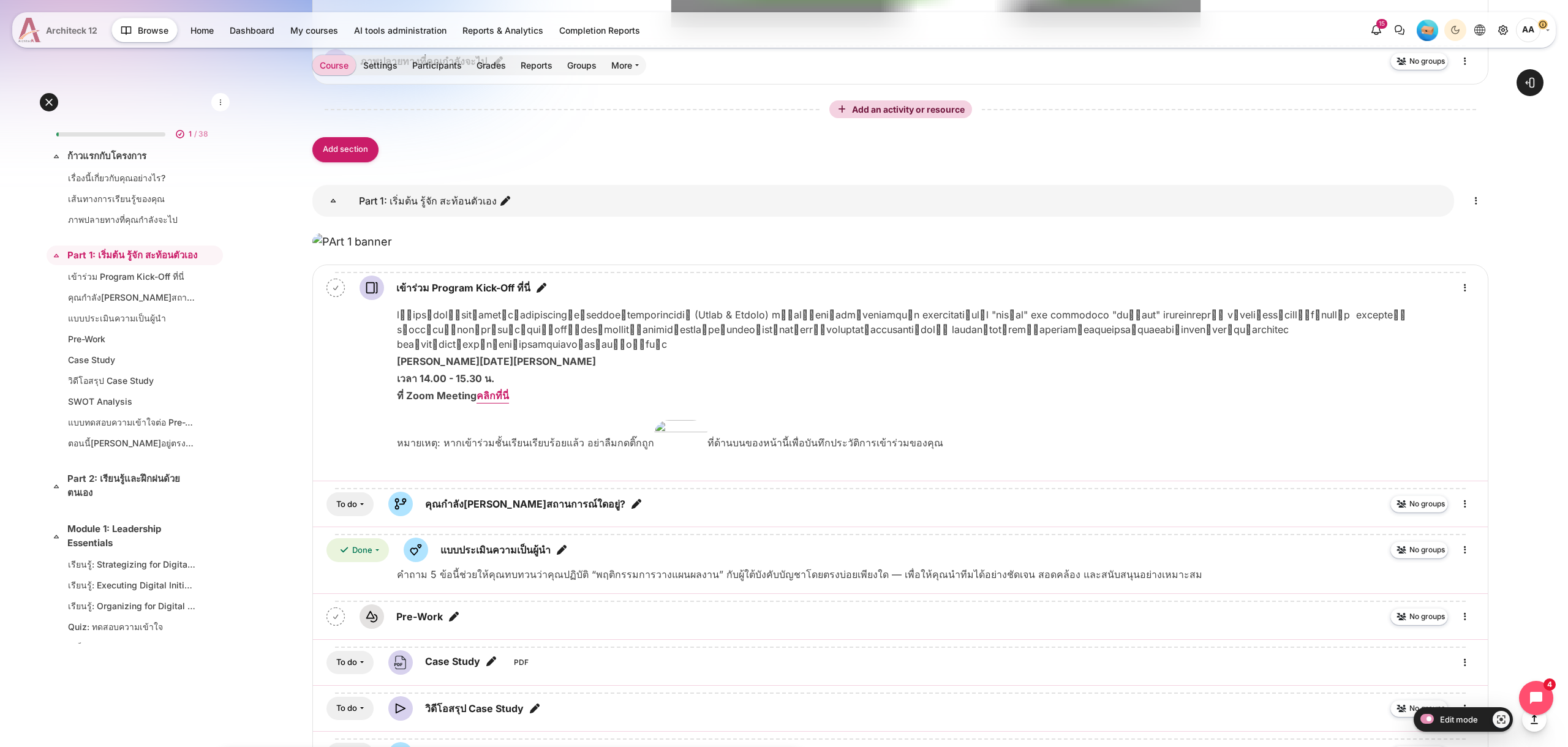
click at [63, 33] on span "Architeck 12" at bounding box center [71, 30] width 51 height 13
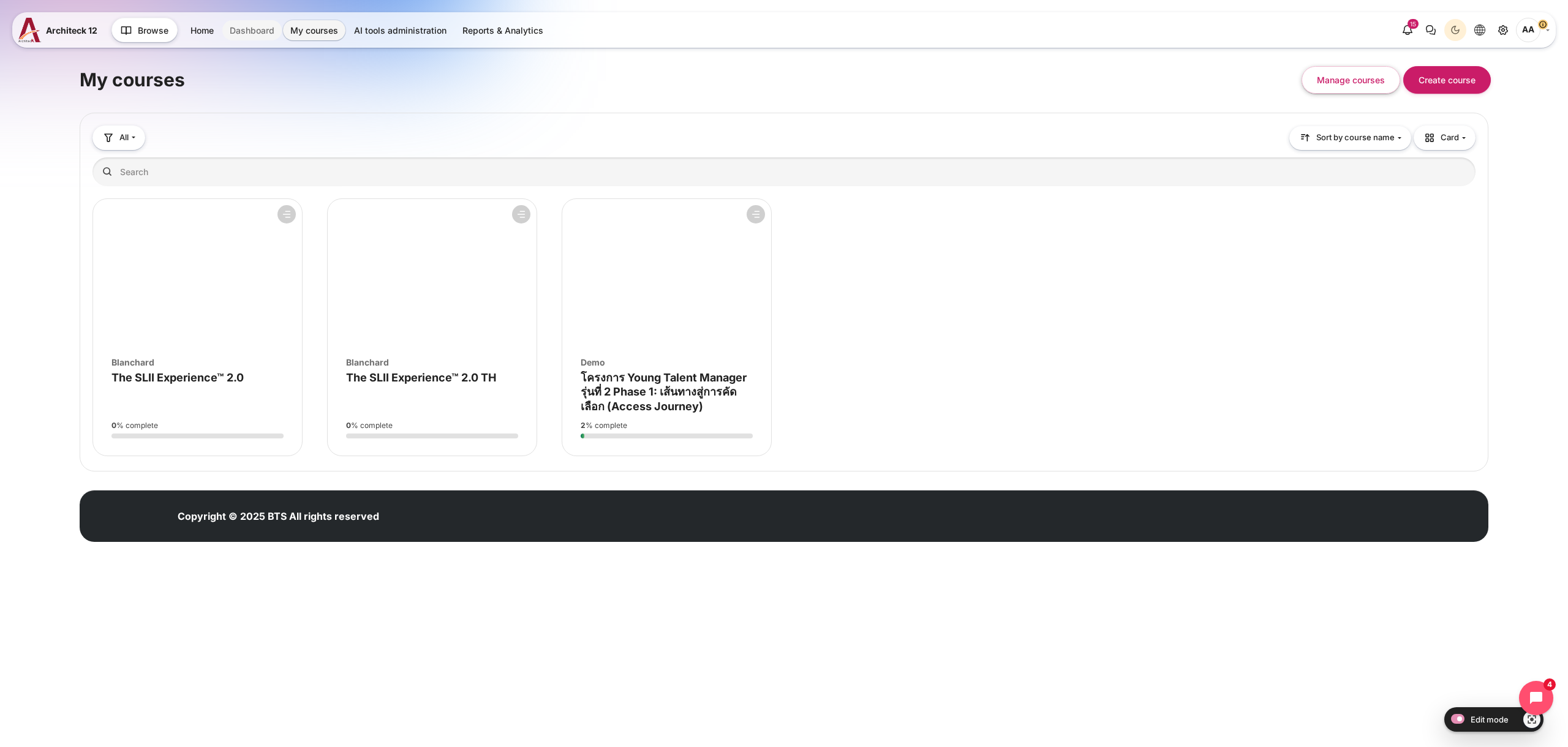
click at [256, 32] on link "Dashboard" at bounding box center [252, 31] width 59 height 20
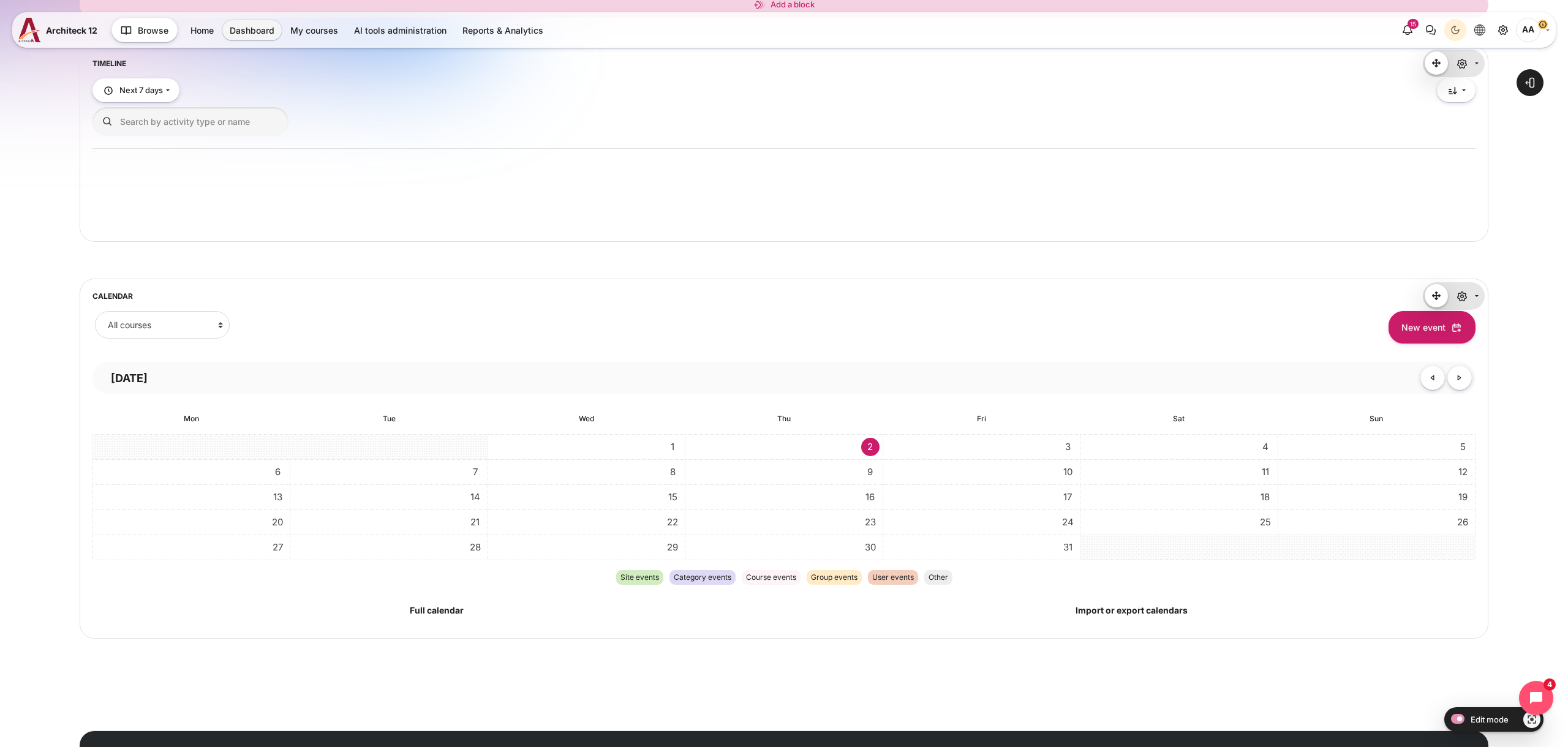
scroll to position [181, 0]
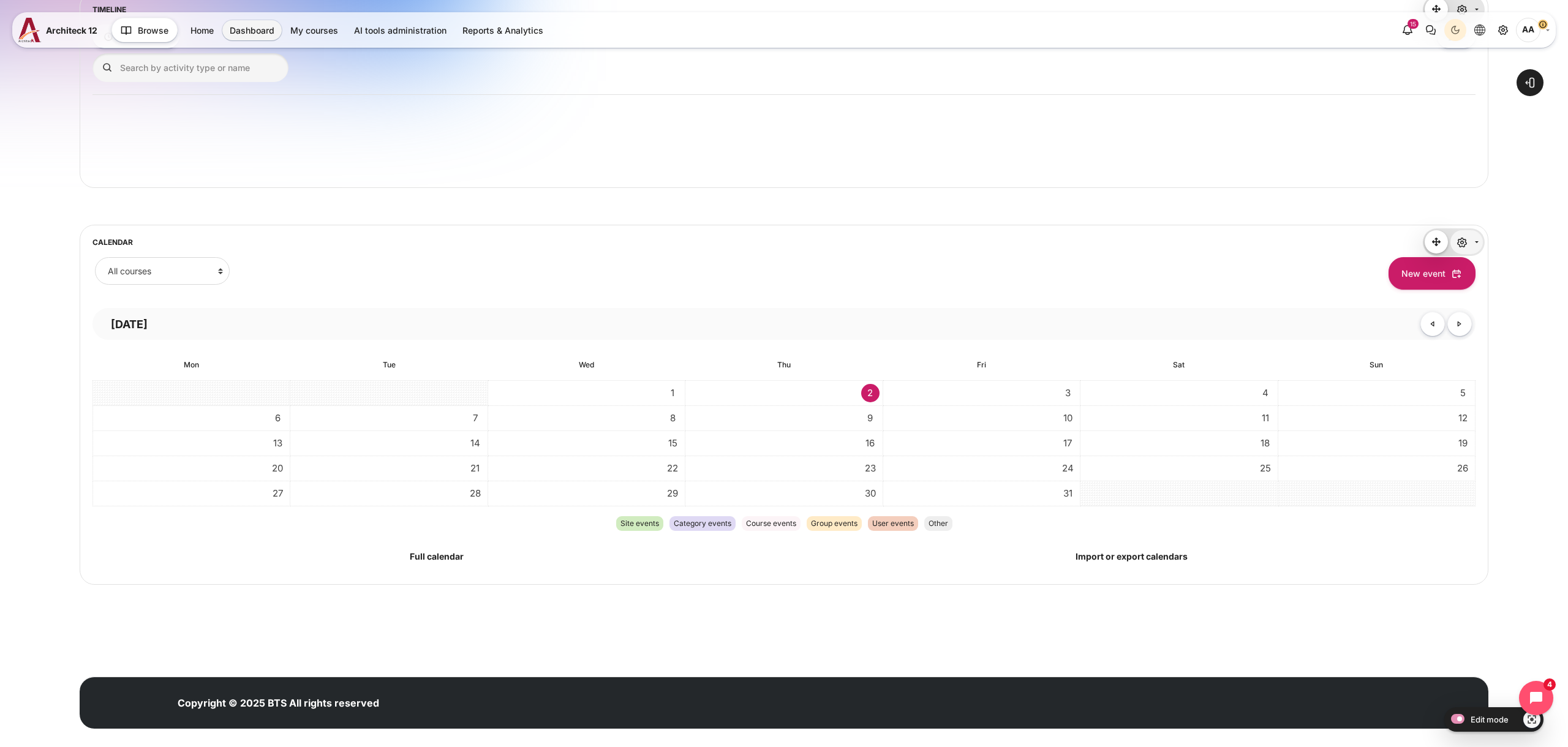
click at [1459, 241] on icon "Actions menu" at bounding box center [1462, 242] width 9 height 9
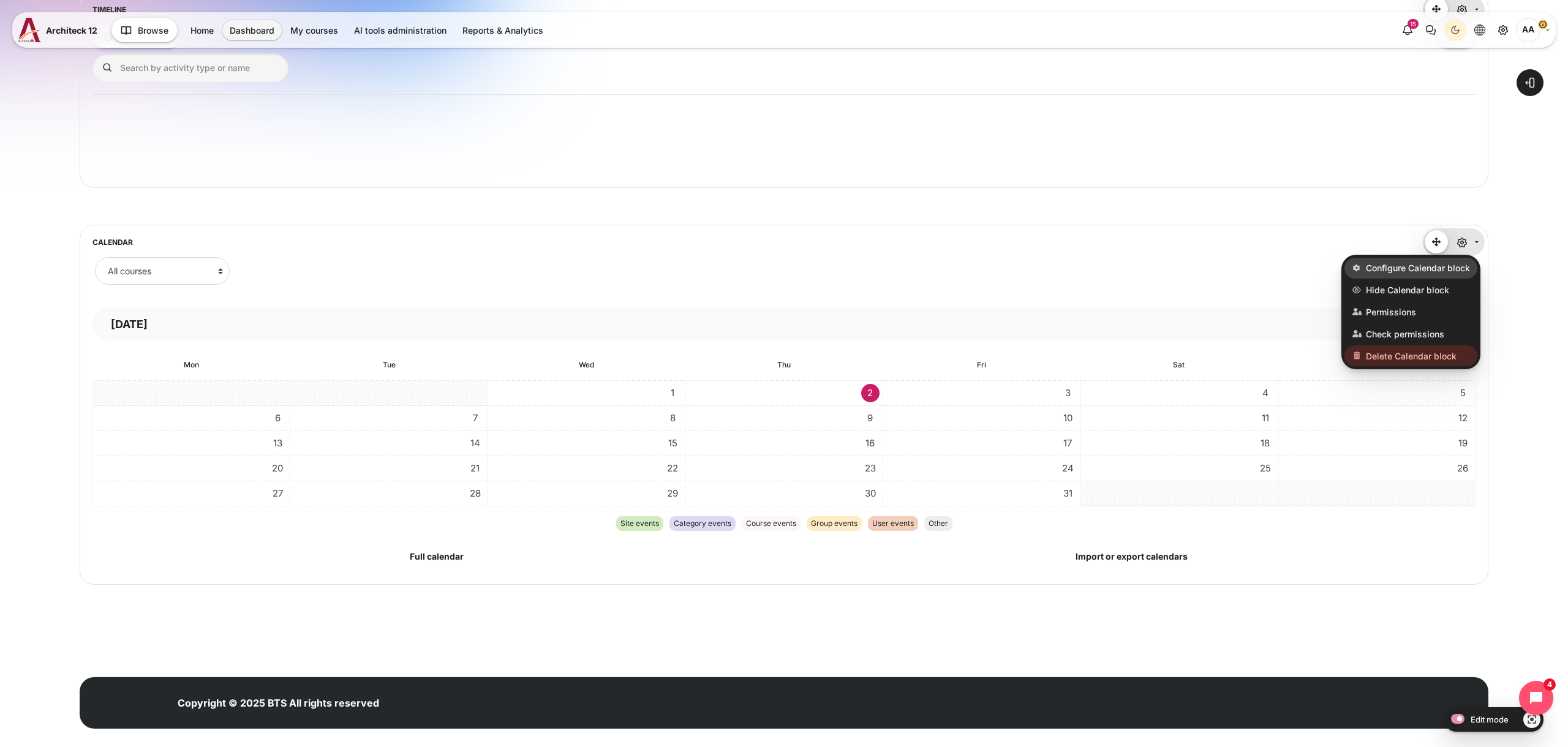
click at [1419, 267] on span "Configure Calendar block" at bounding box center [1418, 268] width 104 height 13
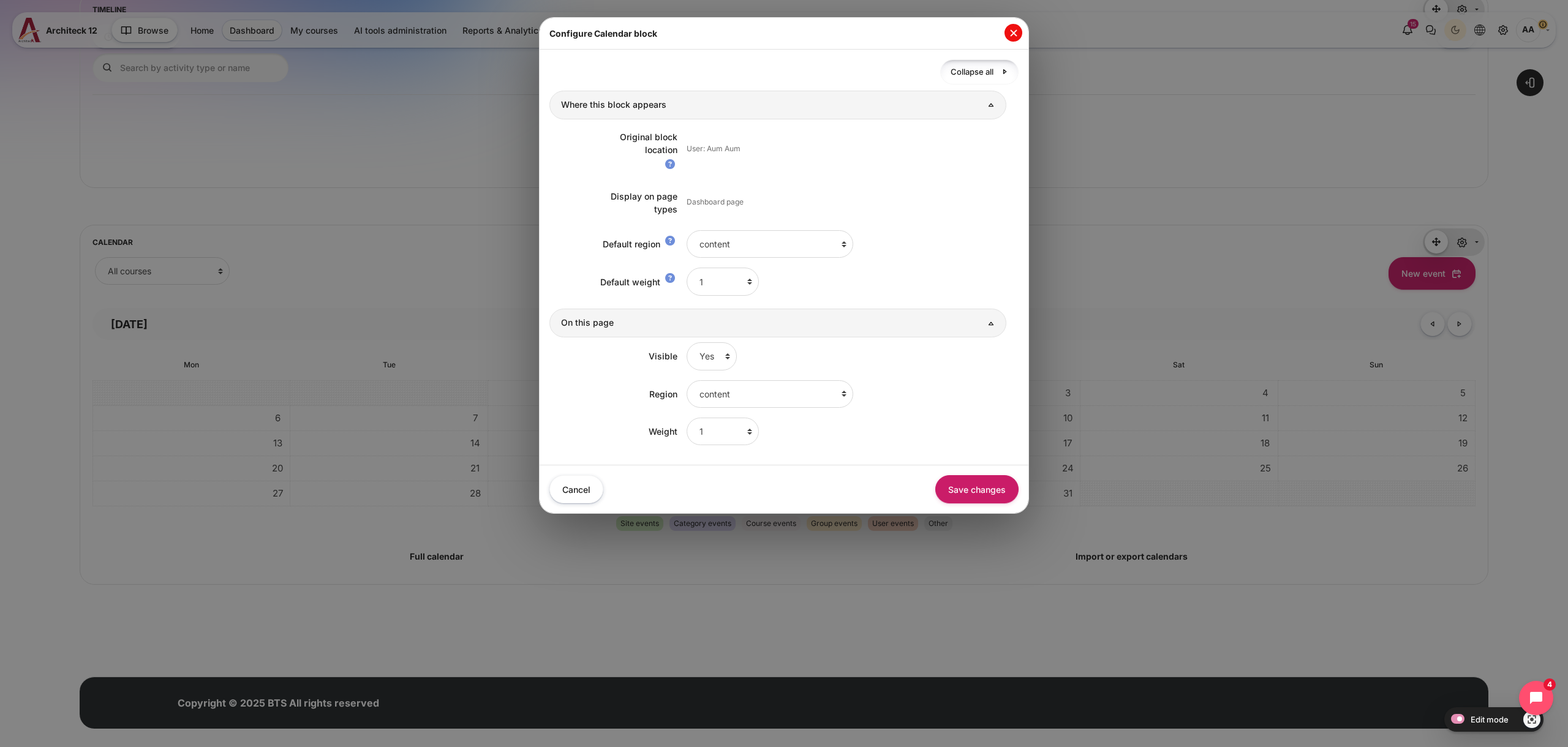
click at [1008, 33] on button "Close" at bounding box center [1013, 33] width 18 height 18
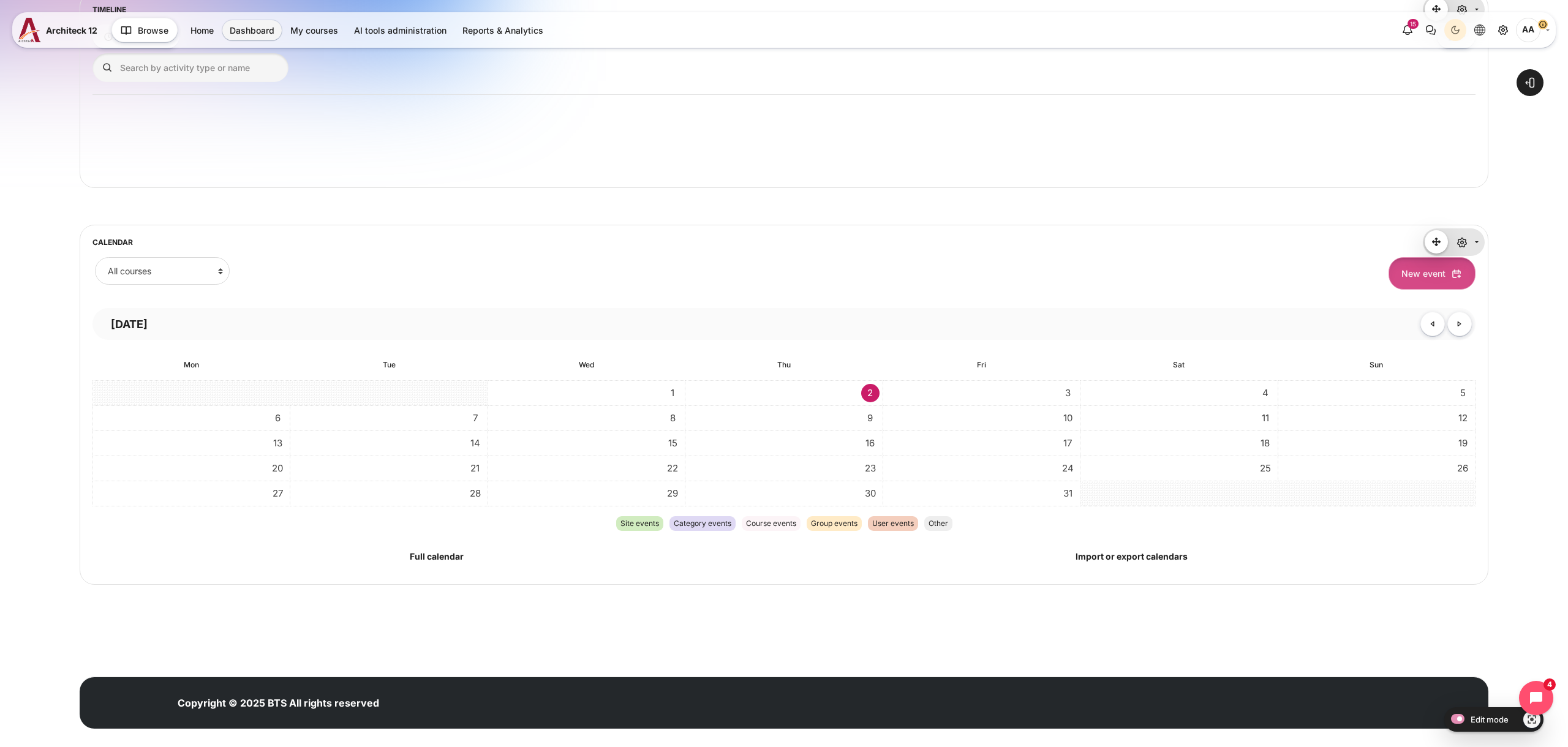
click at [1440, 272] on span "New event" at bounding box center [1423, 273] width 44 height 13
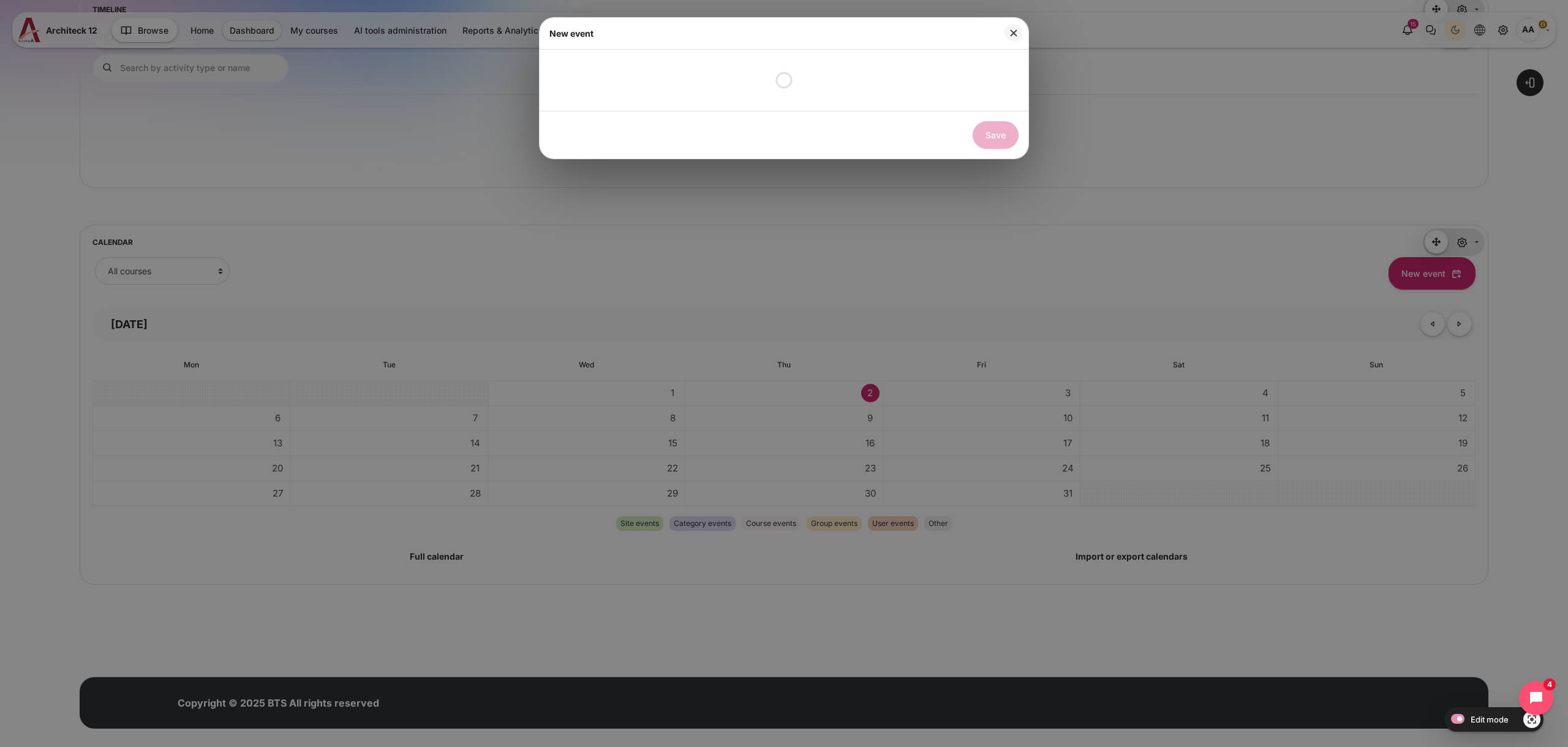
select select "1"
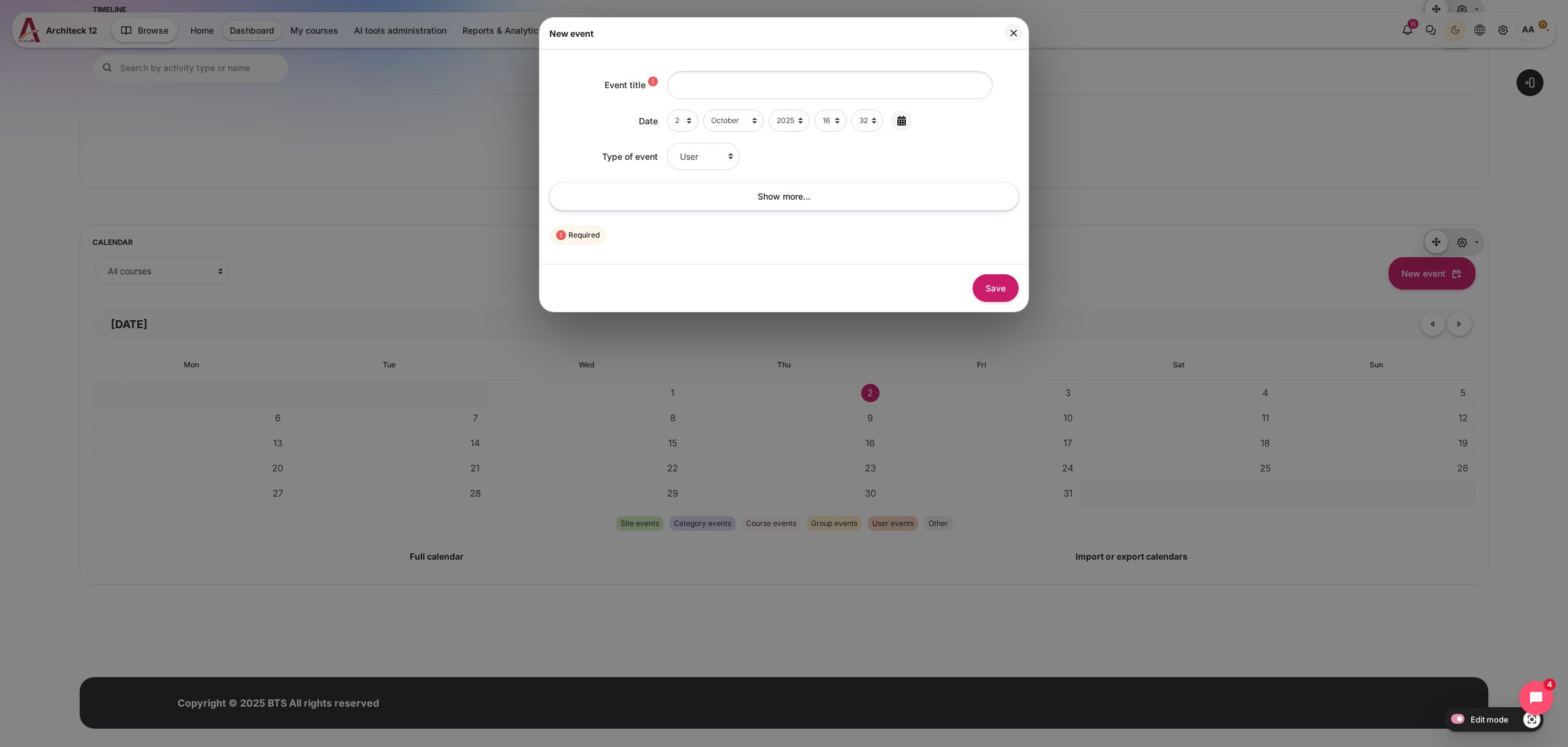
scroll to position [0, 0]
click at [701, 156] on select "User Course Category Site" at bounding box center [703, 156] width 73 height 27
click at [771, 199] on link "Show more..." at bounding box center [784, 196] width 469 height 27
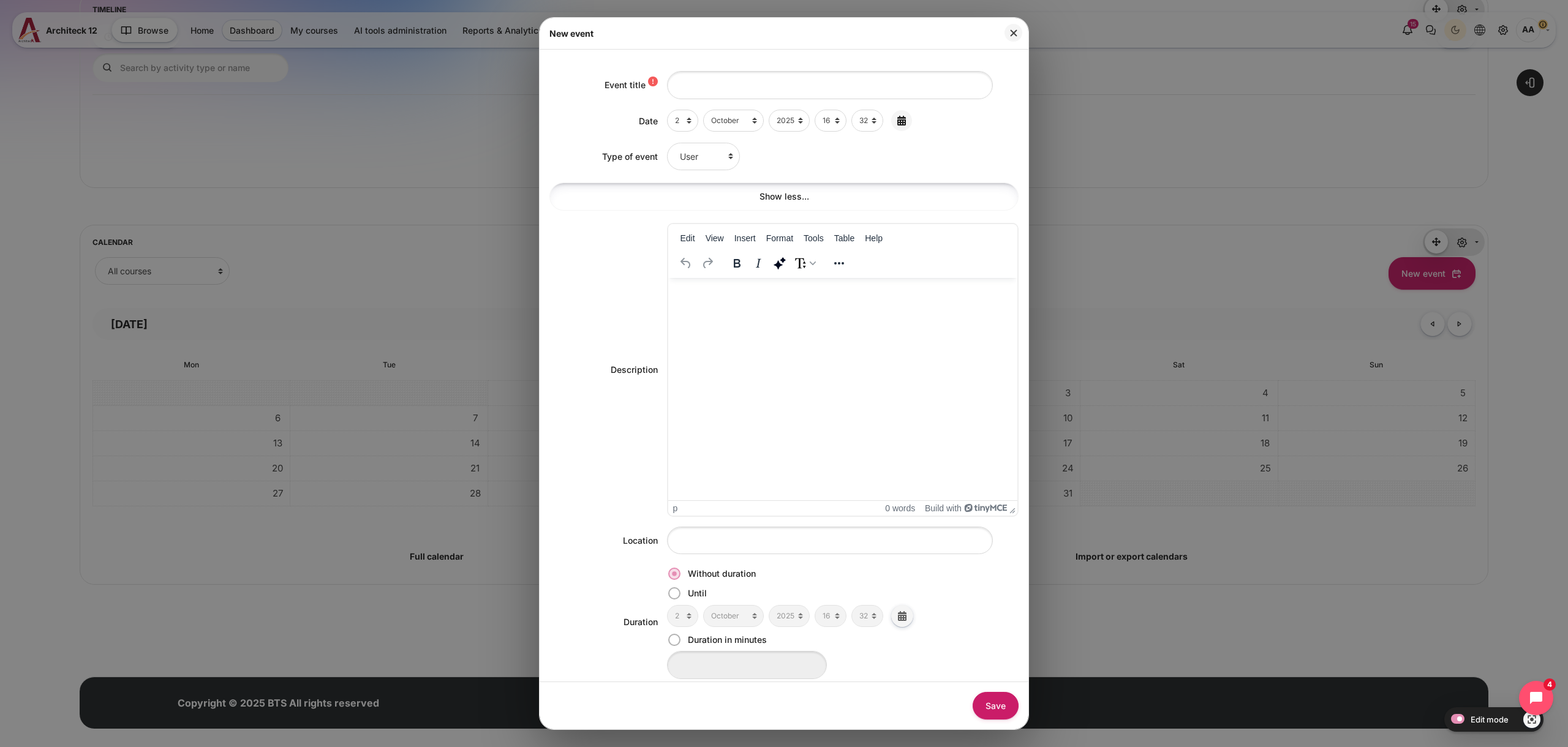
click at [1010, 31] on button "Close" at bounding box center [1013, 33] width 18 height 18
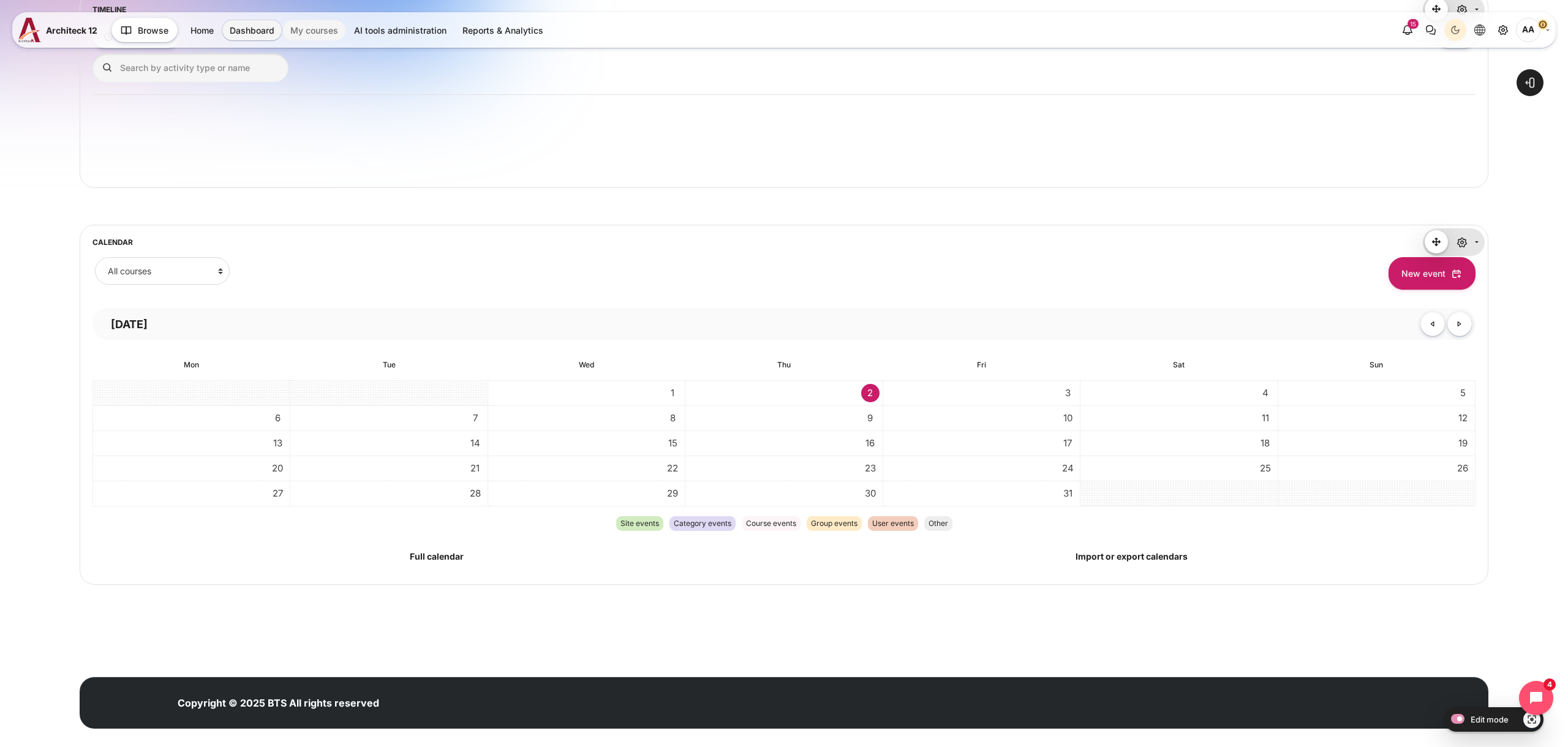
click at [325, 36] on link "My courses" at bounding box center [313, 31] width 62 height 20
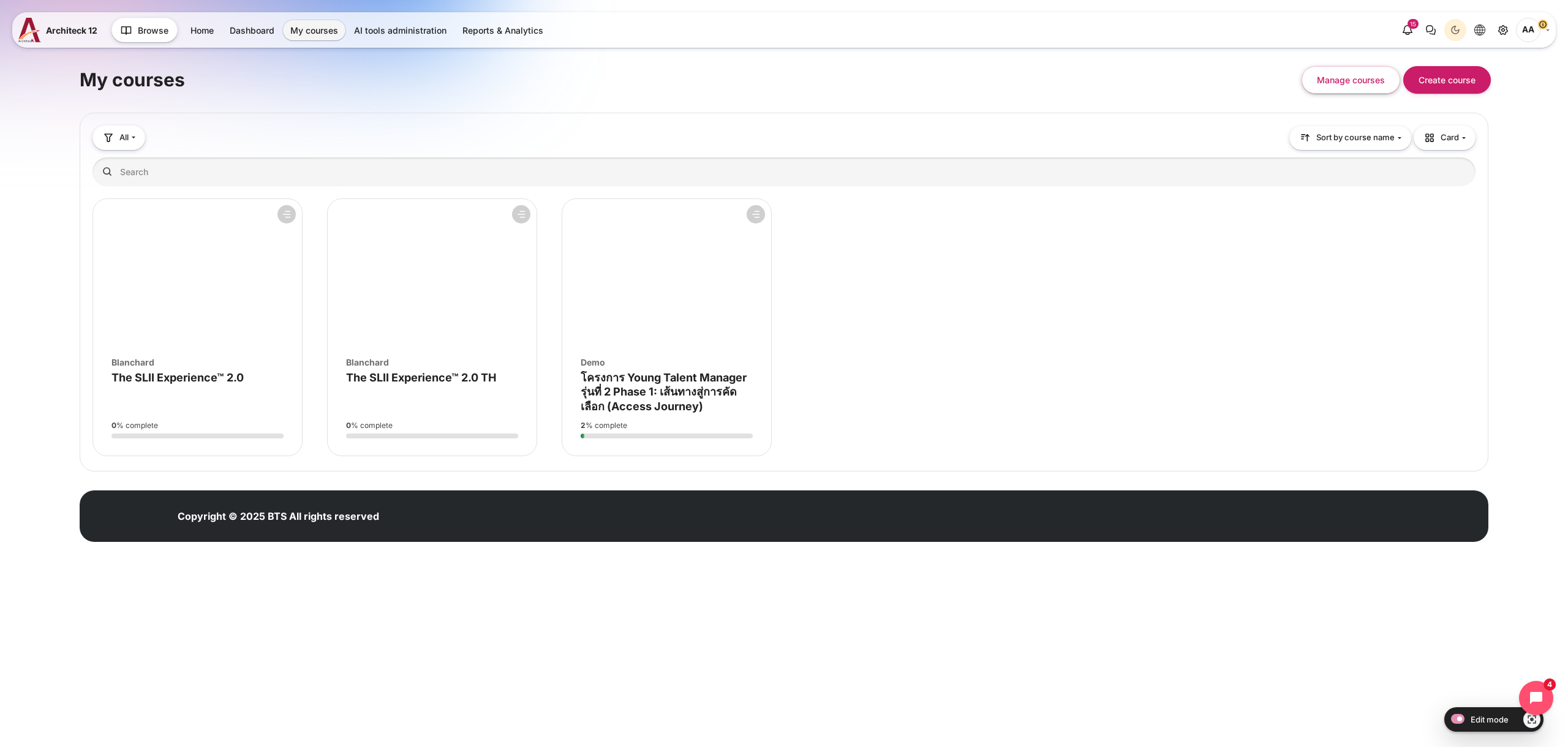
click at [691, 342] on figure "Course overview" at bounding box center [667, 272] width 209 height 147
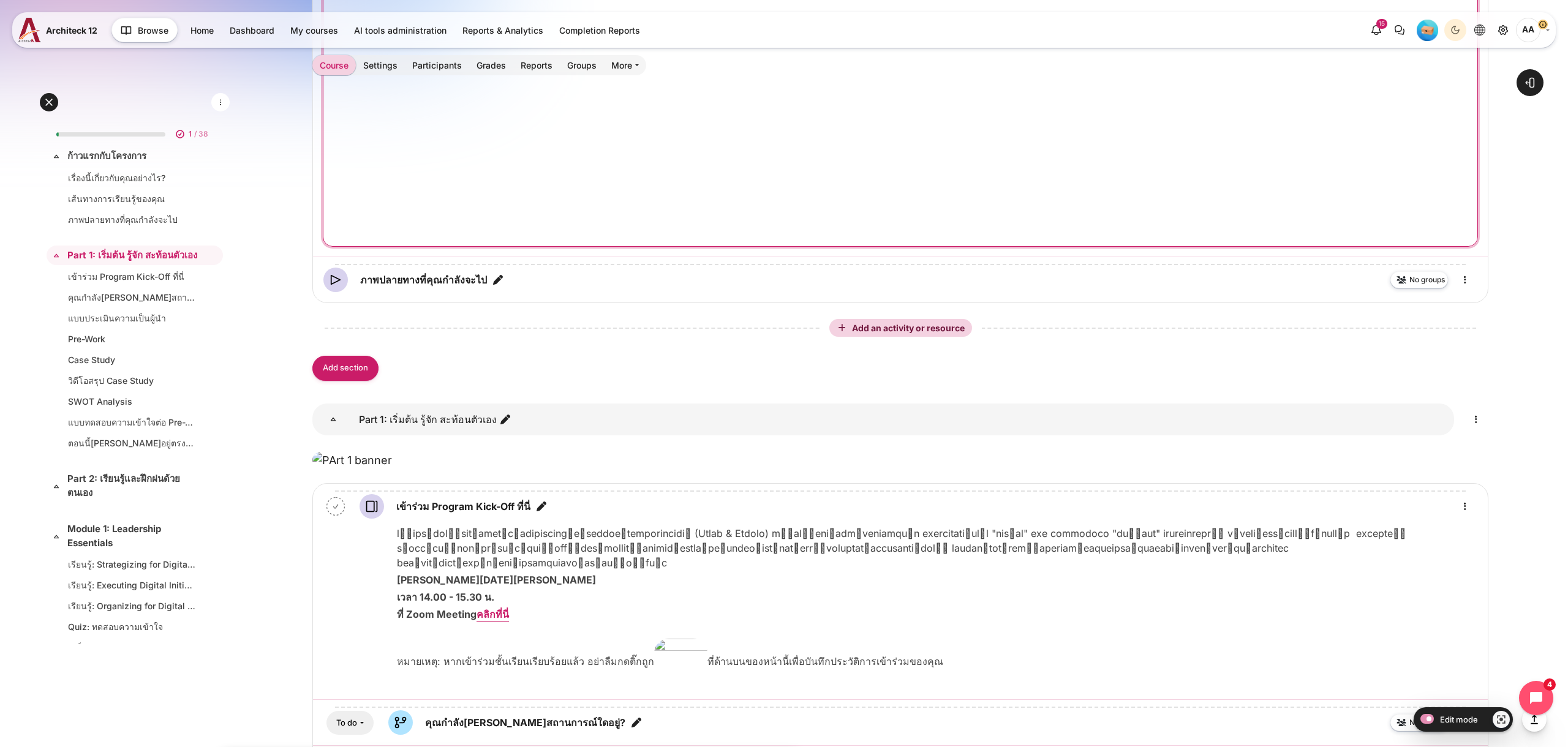
scroll to position [1198, 0]
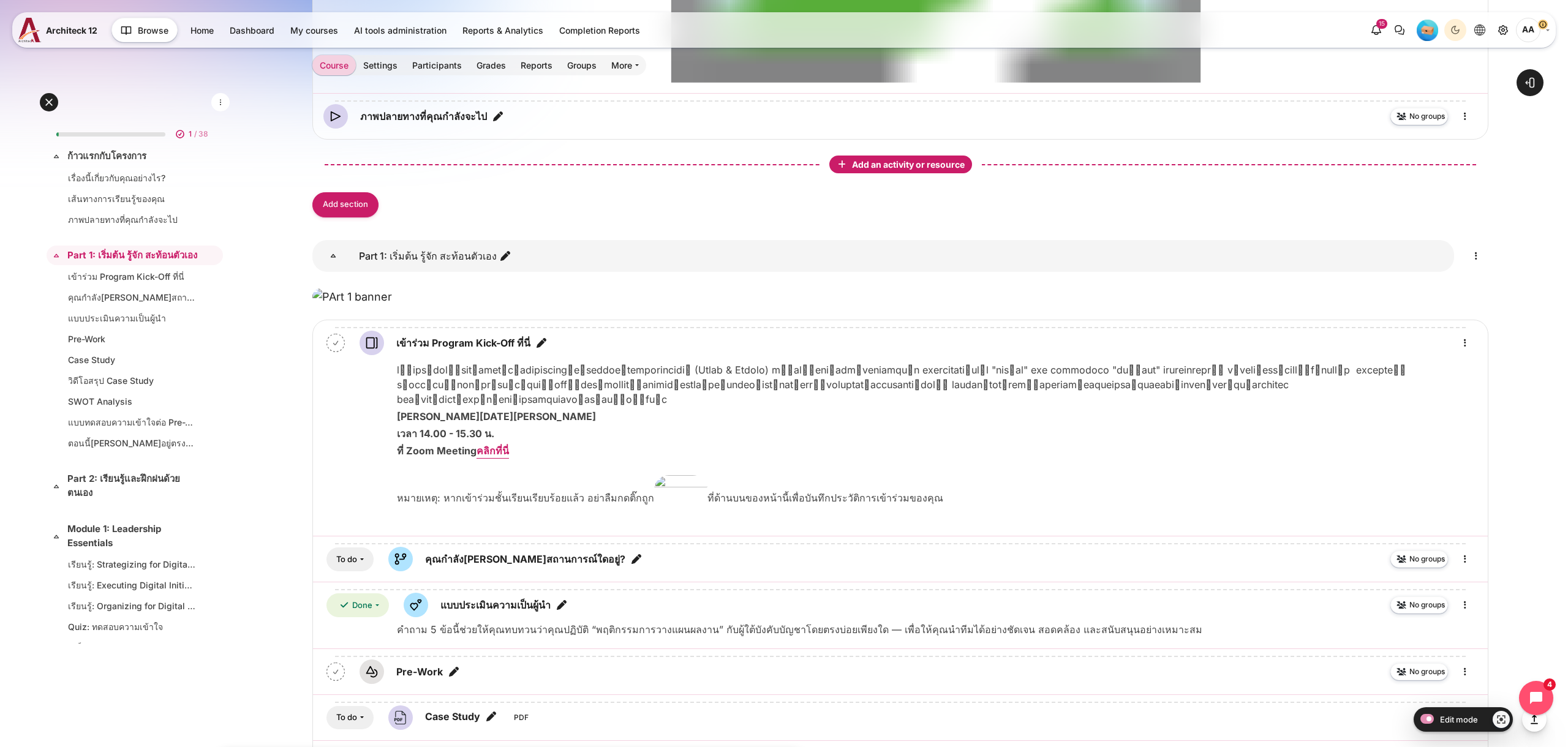
drag, startPoint x: 906, startPoint y: 535, endPoint x: 897, endPoint y: 531, distance: 9.8
click at [906, 169] on span "Add an activity or resource" at bounding box center [910, 164] width 115 height 10
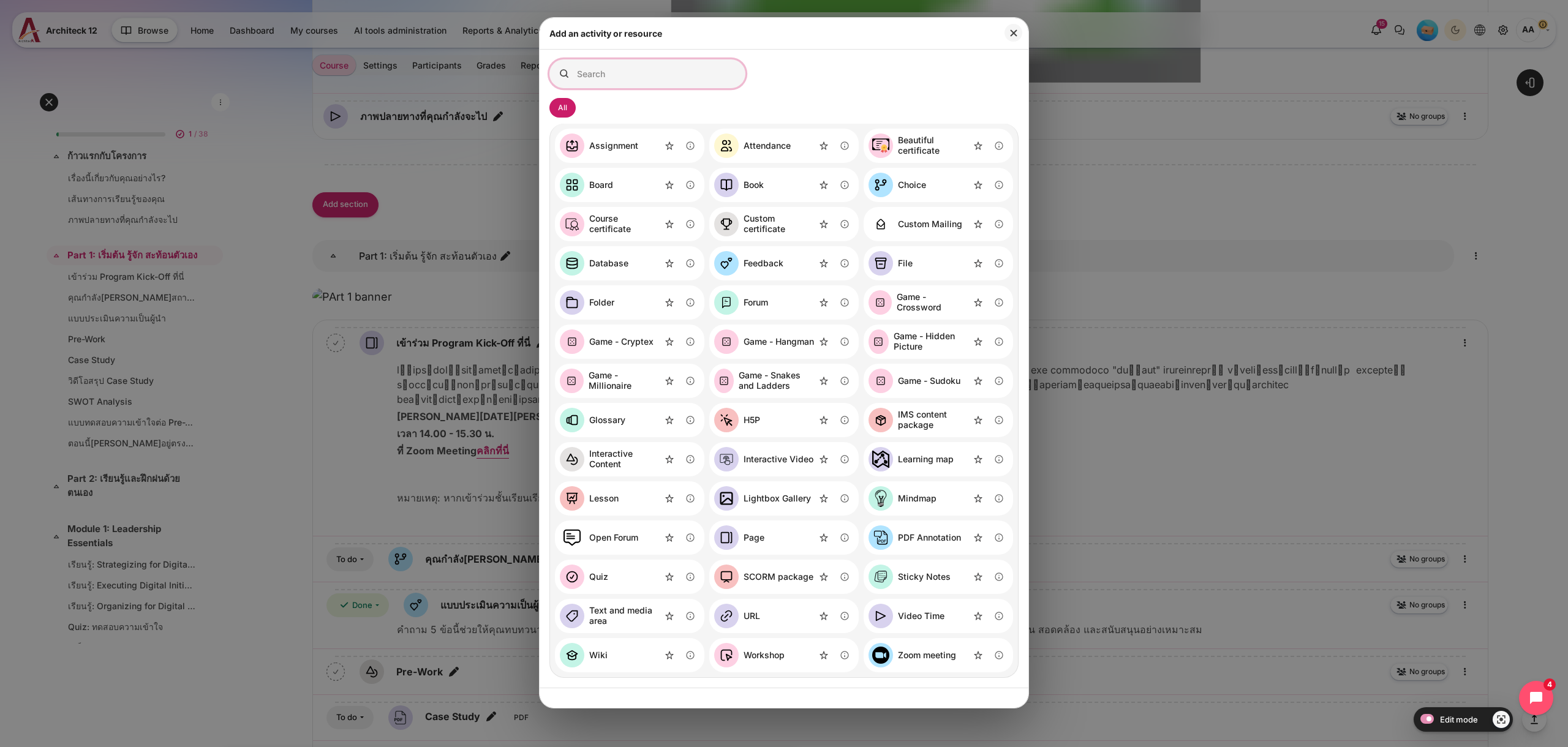
click at [705, 68] on input "Search for activities by name or description" at bounding box center [647, 74] width 196 height 29
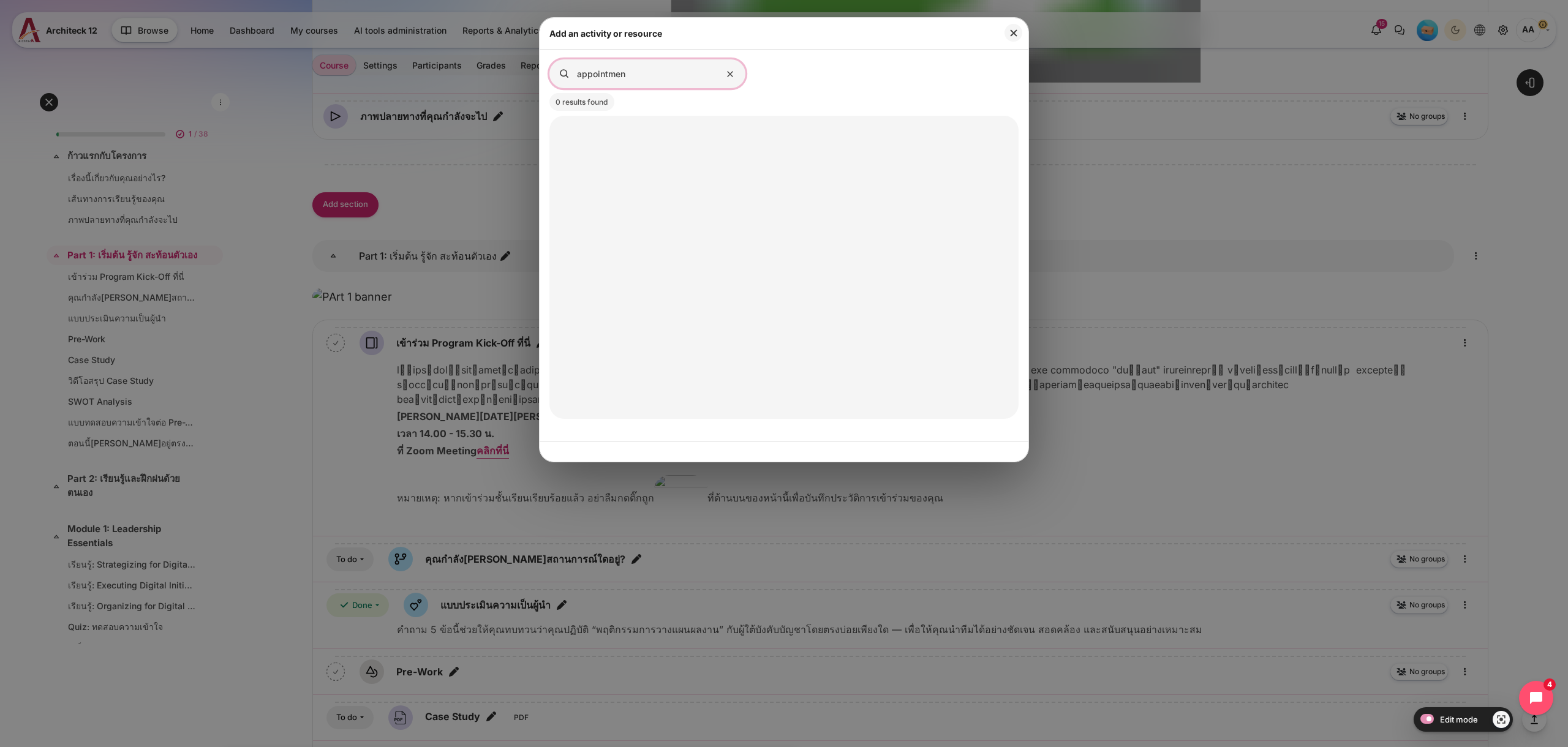
type input "appointment"
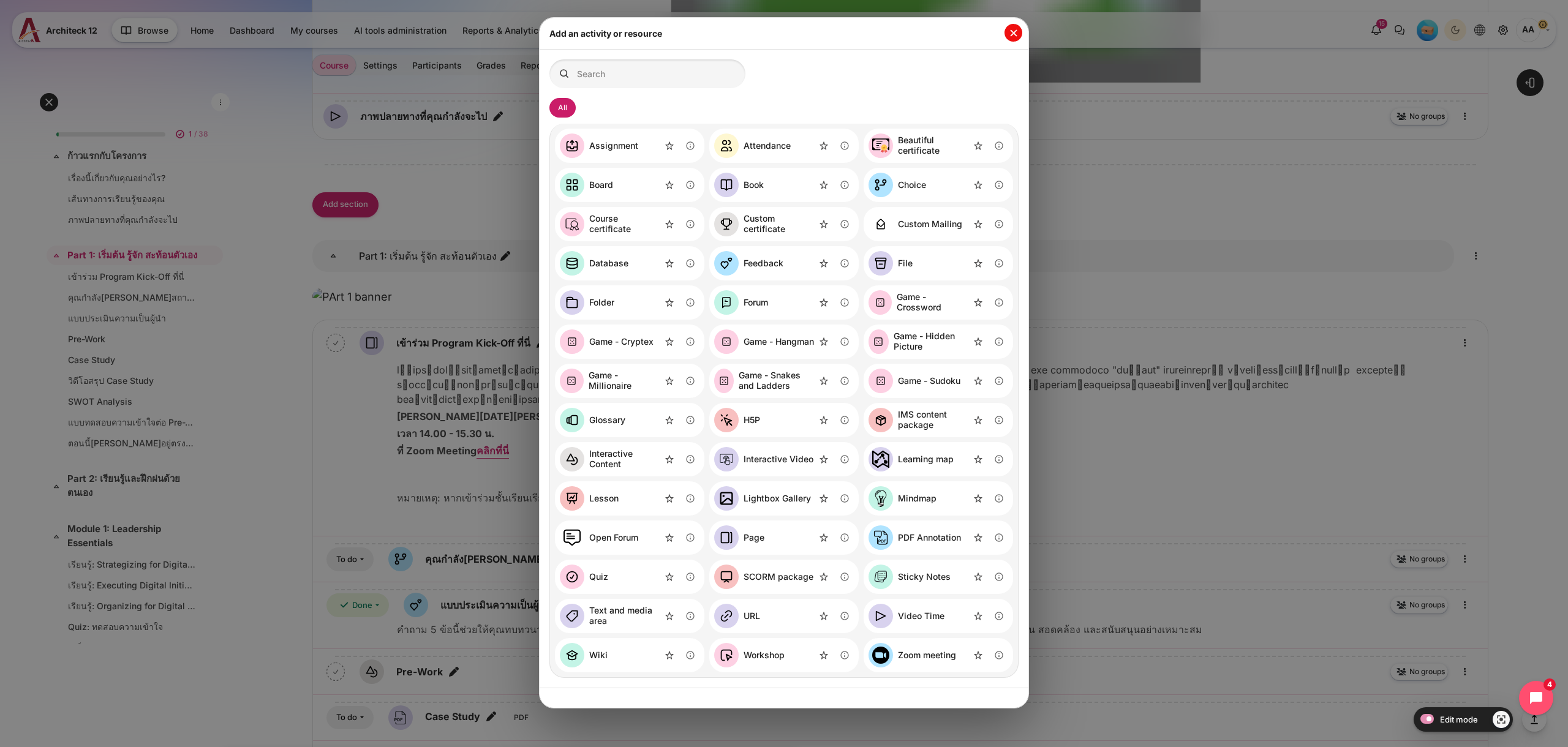
click at [1011, 36] on button "Close" at bounding box center [1013, 33] width 18 height 18
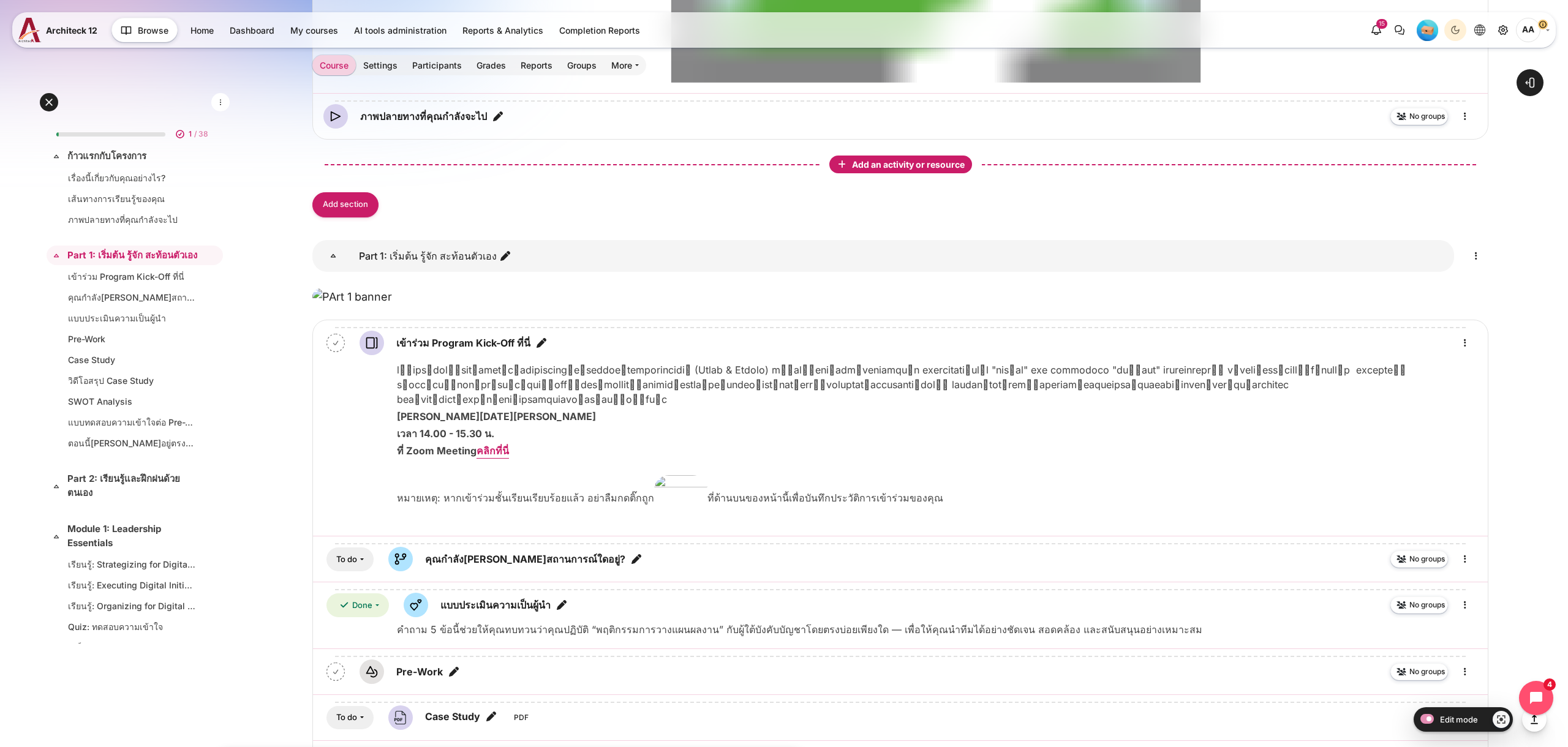
click at [898, 169] on span "Add an activity or resource" at bounding box center [910, 164] width 115 height 10
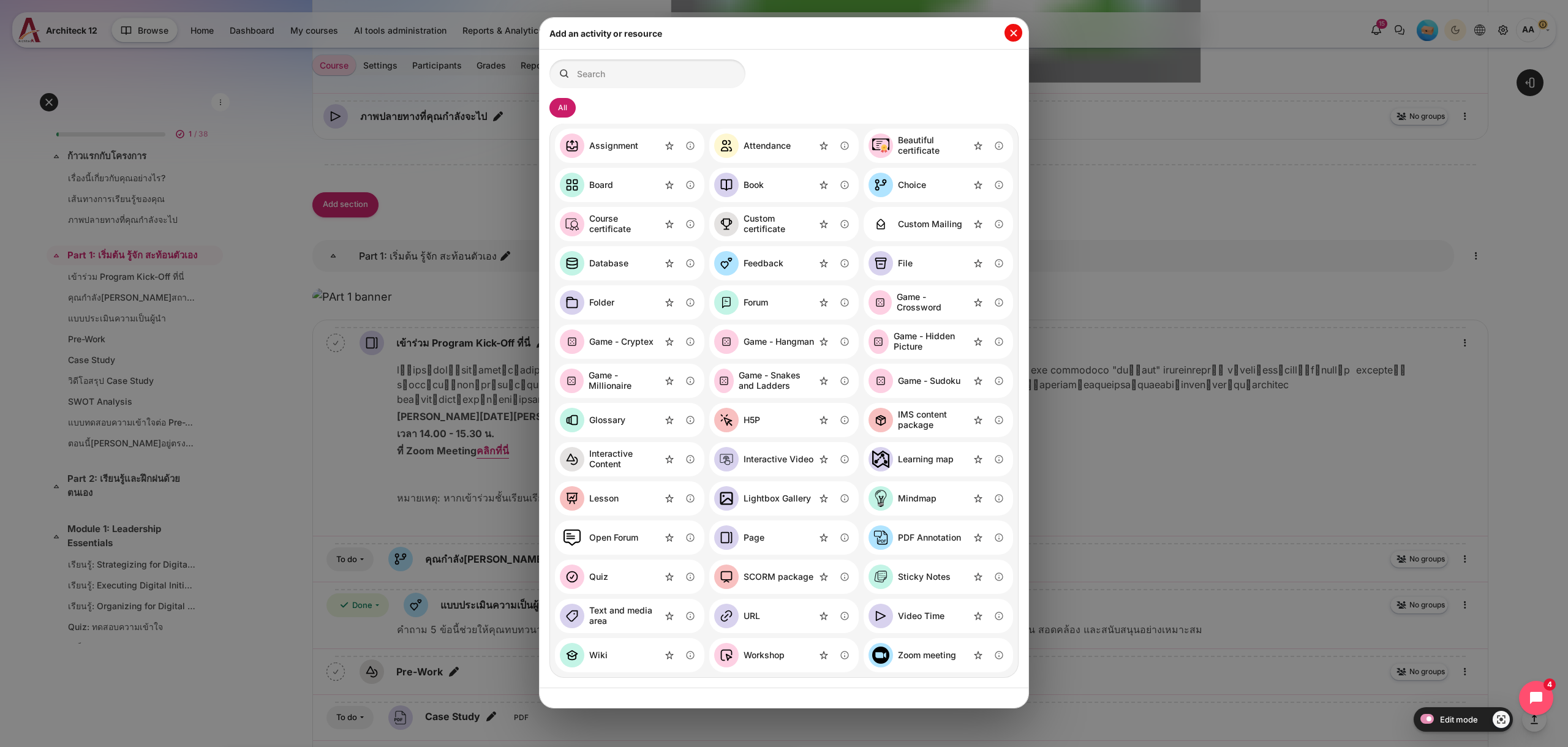
click at [1011, 27] on button "Close" at bounding box center [1013, 33] width 18 height 18
